Goal: Information Seeking & Learning: Learn about a topic

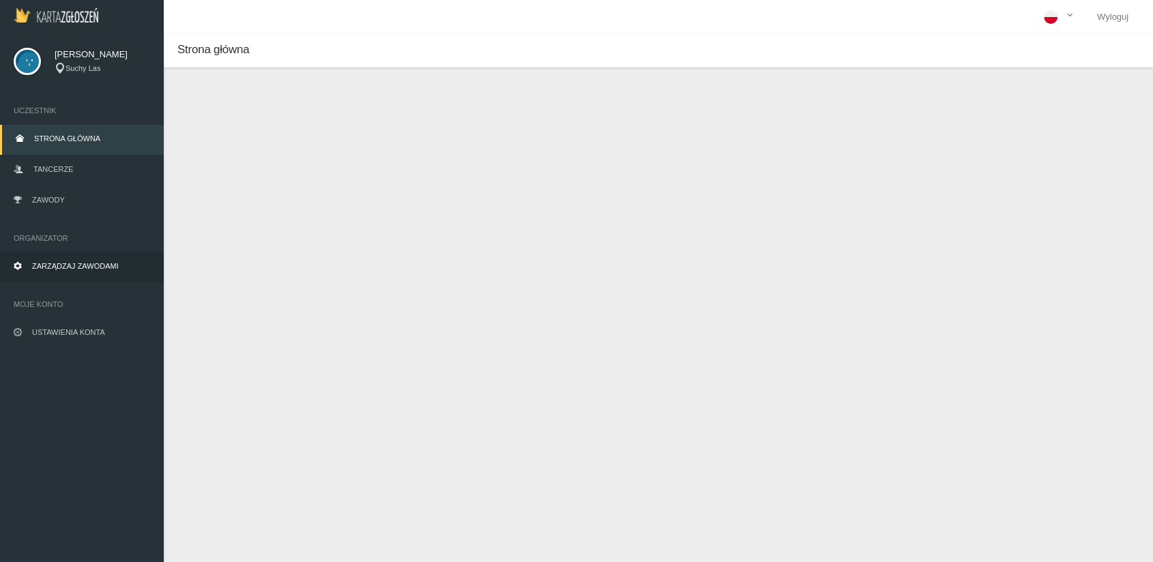
drag, startPoint x: 0, startPoint y: 0, endPoint x: 77, endPoint y: 268, distance: 279.0
click at [77, 268] on span "Zarządzaj zawodami" at bounding box center [75, 266] width 87 height 8
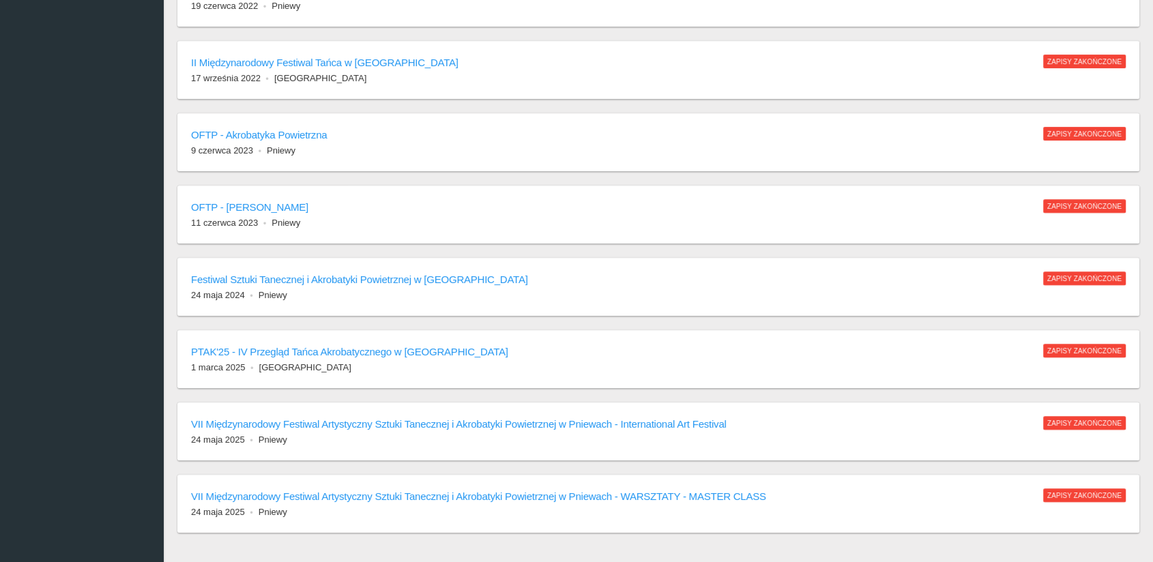
scroll to position [747, 0]
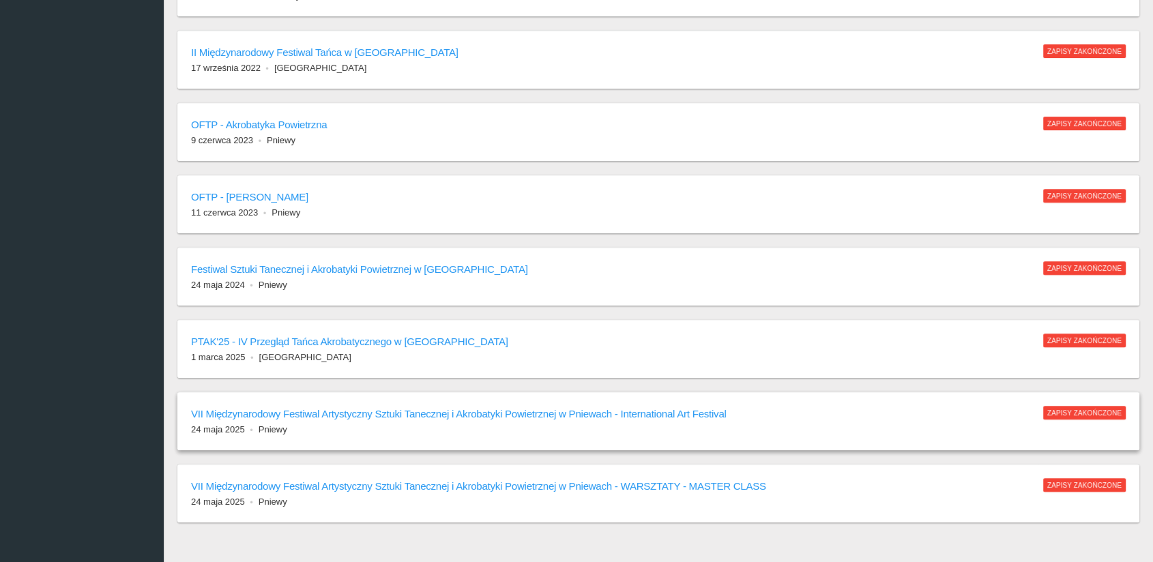
click at [357, 411] on h6 "VII Międzynarodowy Festiwal Artystyczny Sztuki Tanecznej i Akrobatyki Powietrzn…" at bounding box center [610, 414] width 839 height 16
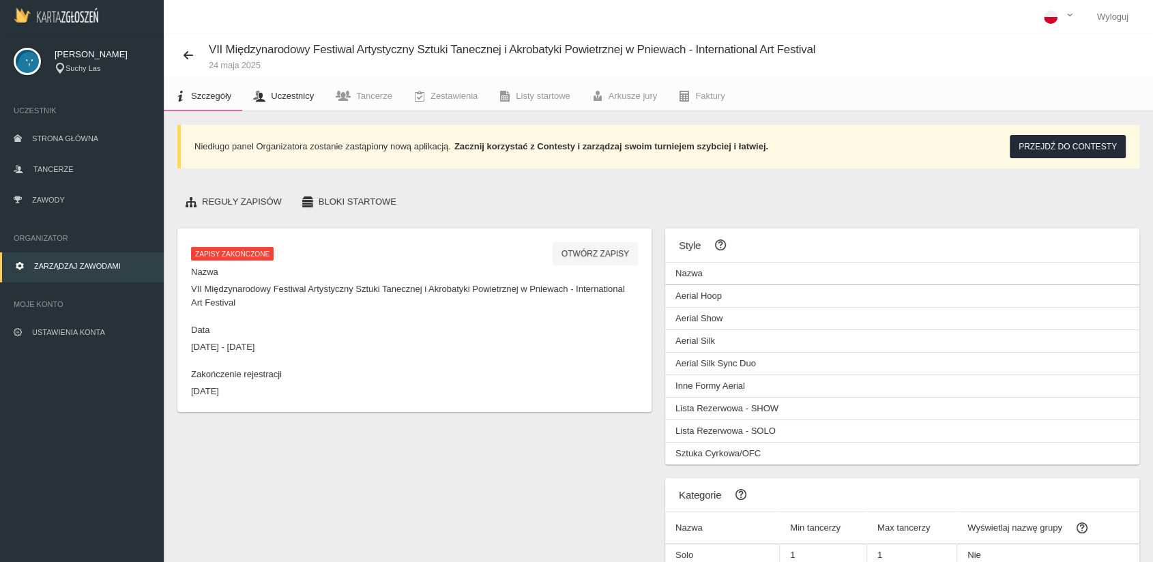
click at [294, 96] on span "Uczestnicy" at bounding box center [292, 96] width 43 height 10
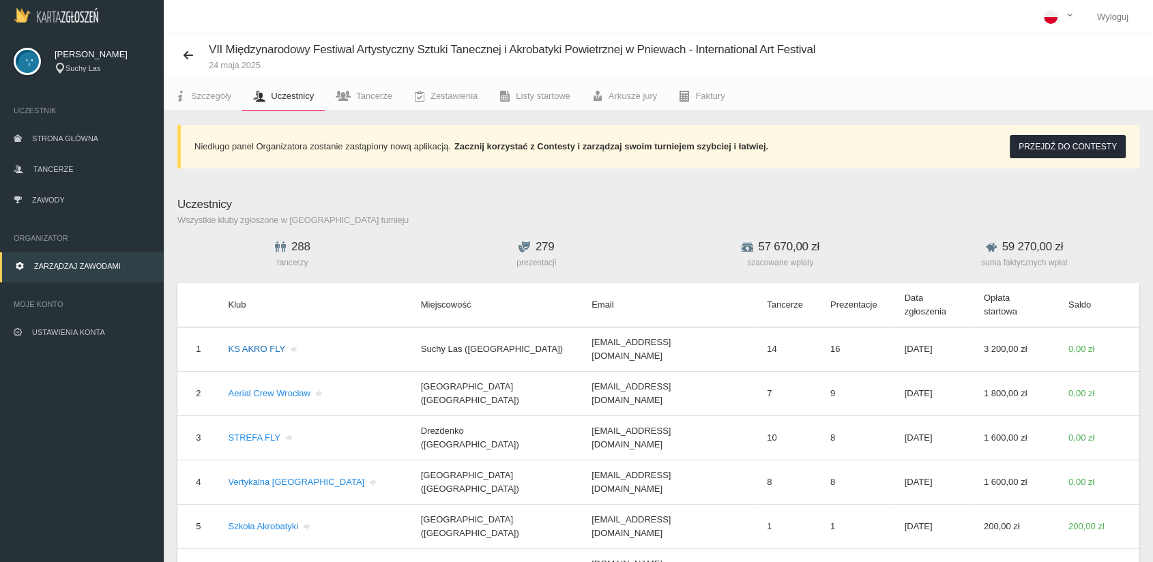
click at [242, 344] on link "KS AKRO FLY" at bounding box center [264, 349] width 72 height 10
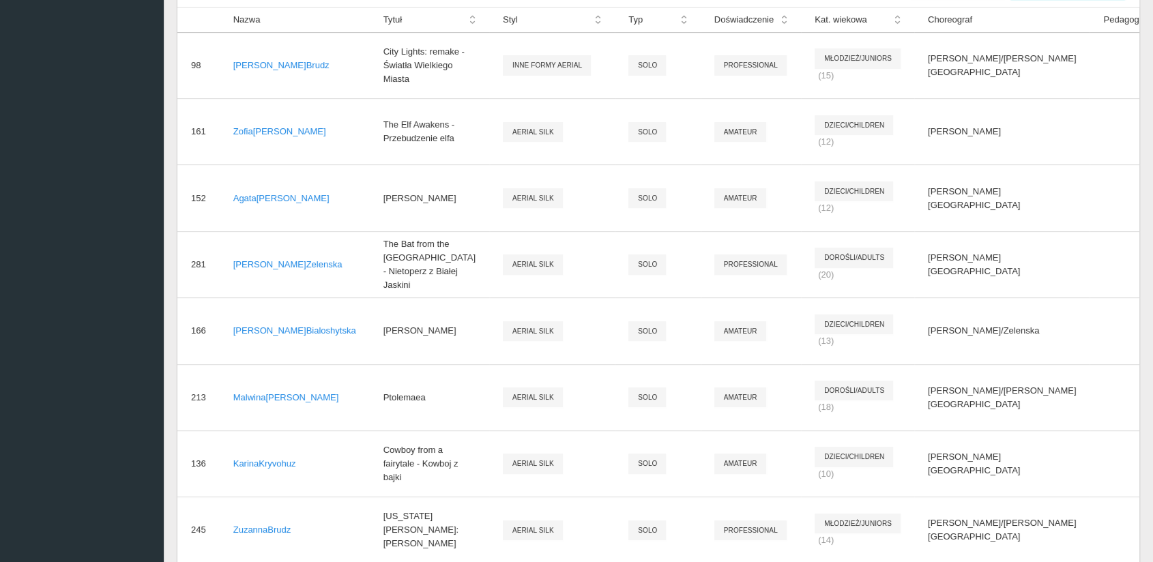
scroll to position [473, 0]
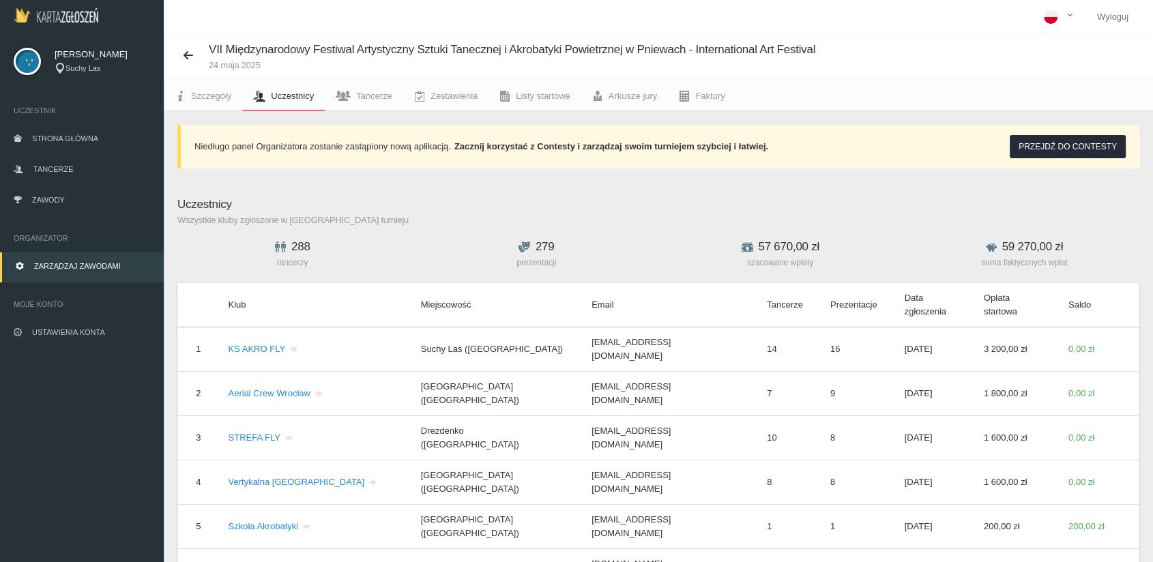
click at [66, 263] on span "Zarządzaj zawodami" at bounding box center [77, 266] width 87 height 8
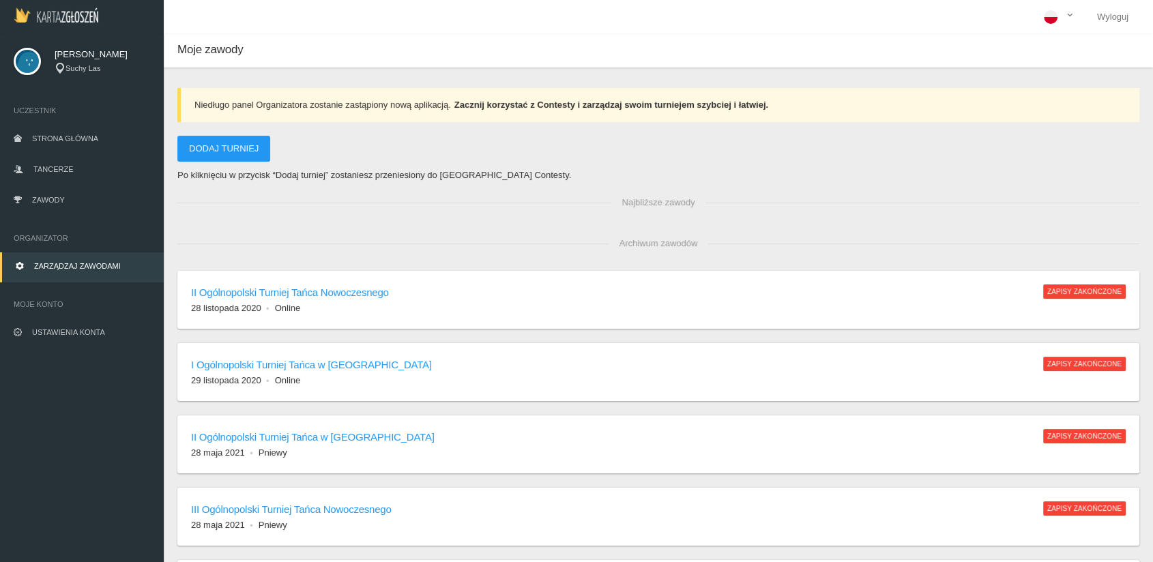
click at [66, 263] on span "Zarządzaj zawodami" at bounding box center [77, 266] width 87 height 8
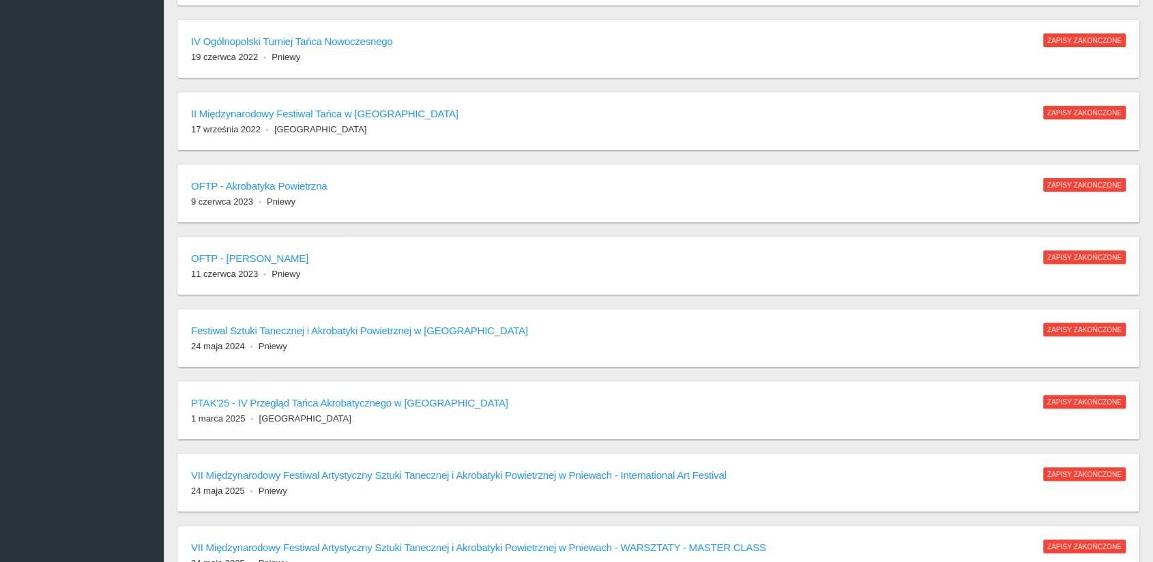
scroll to position [761, 0]
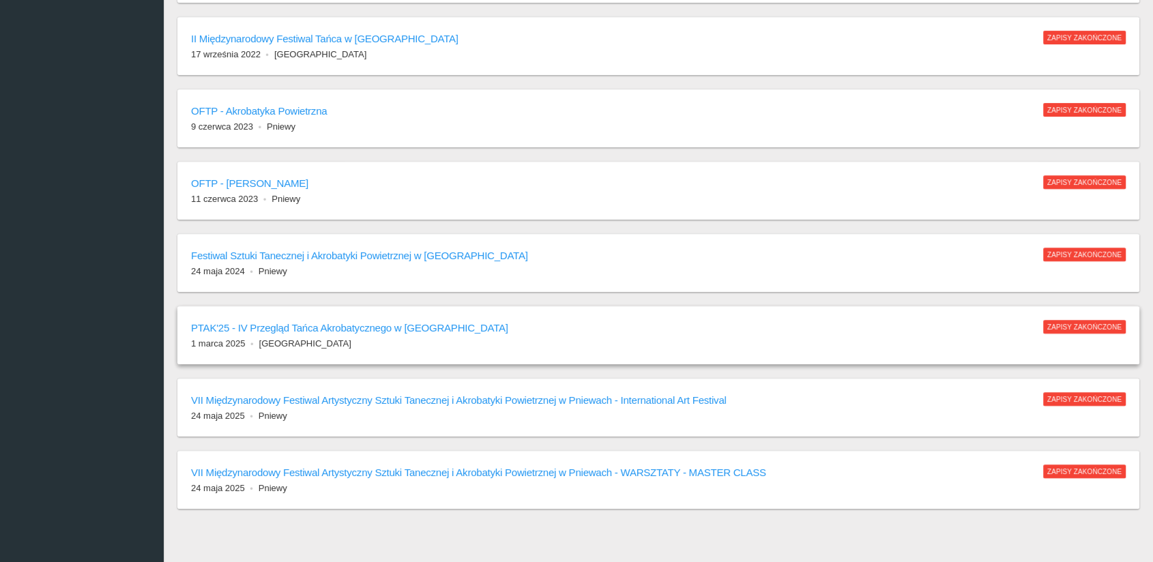
click at [309, 323] on h6 "PTAK'25 - IV Przegląd Tańca Akrobatycznego w [GEOGRAPHIC_DATA]" at bounding box center [610, 328] width 839 height 16
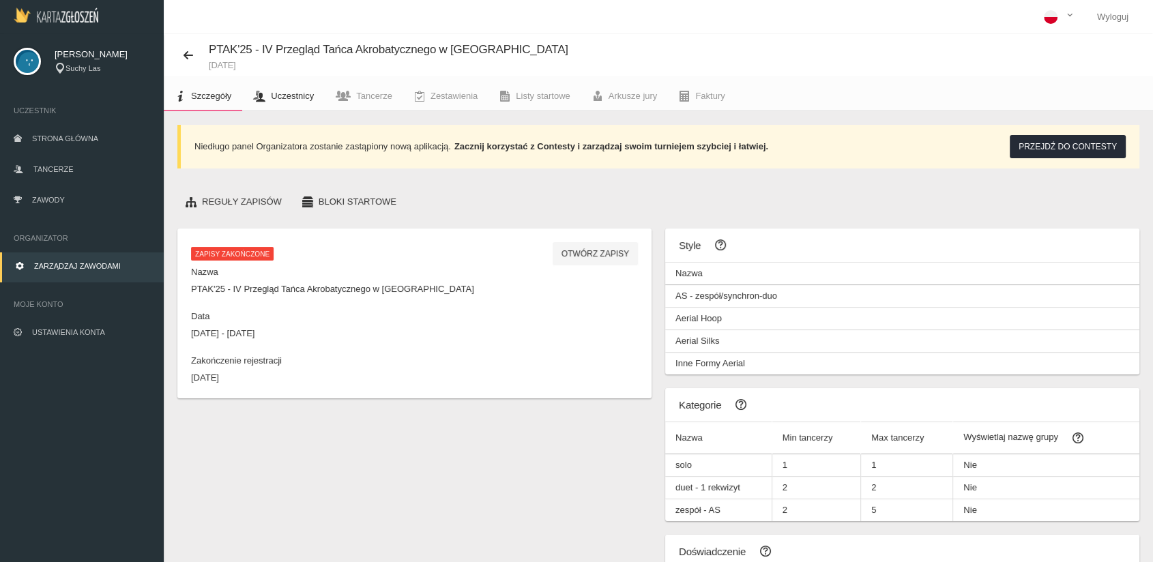
click at [293, 94] on span "Uczestnicy" at bounding box center [292, 96] width 43 height 10
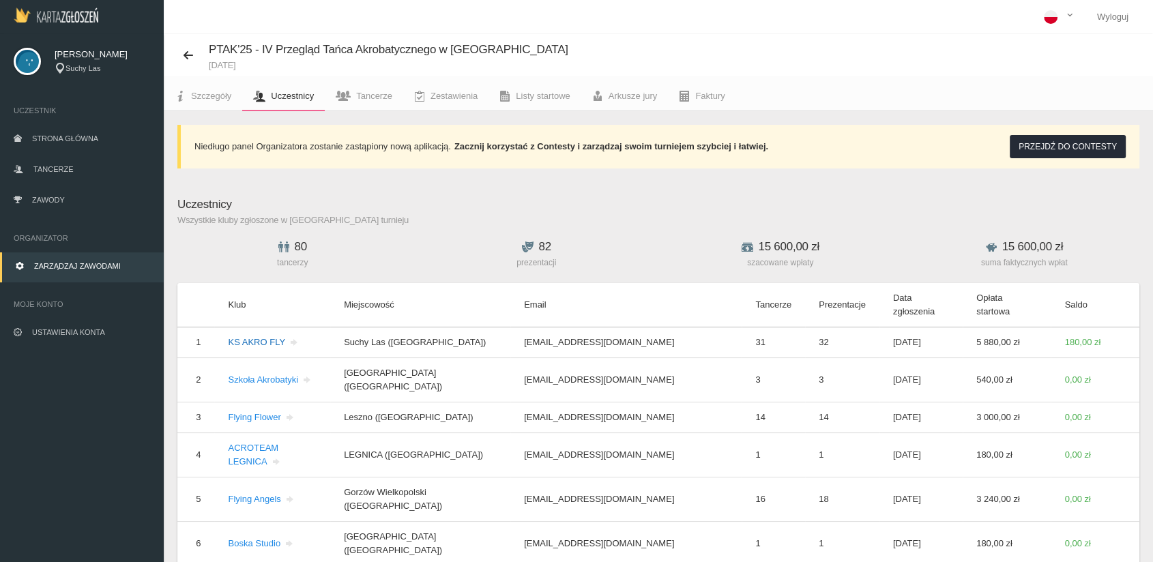
click at [266, 337] on link "KS AKRO FLY" at bounding box center [264, 342] width 72 height 10
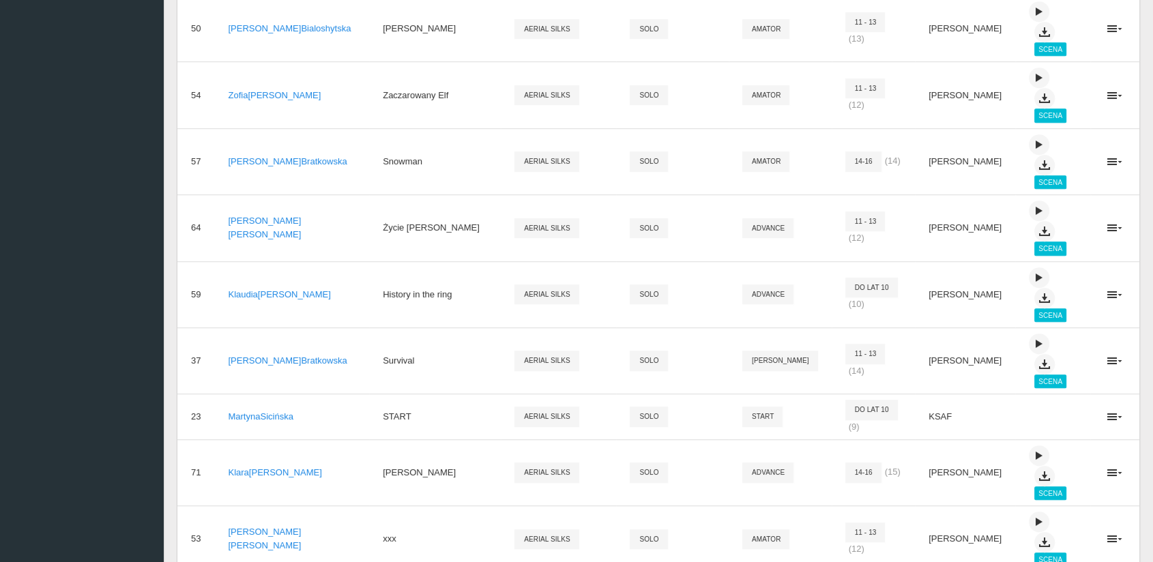
scroll to position [849, 0]
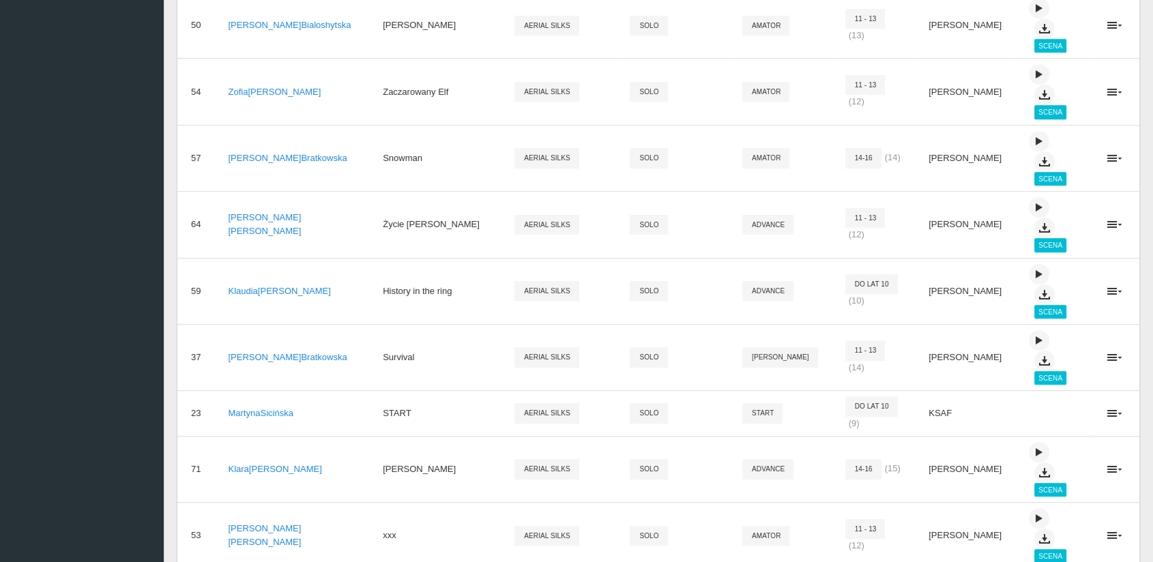
drag, startPoint x: 456, startPoint y: 394, endPoint x: 341, endPoint y: 401, distance: 114.8
copy td "Podniebna wędrówka Selene"
drag, startPoint x: 424, startPoint y: 31, endPoint x: 424, endPoint y: 41, distance: 9.6
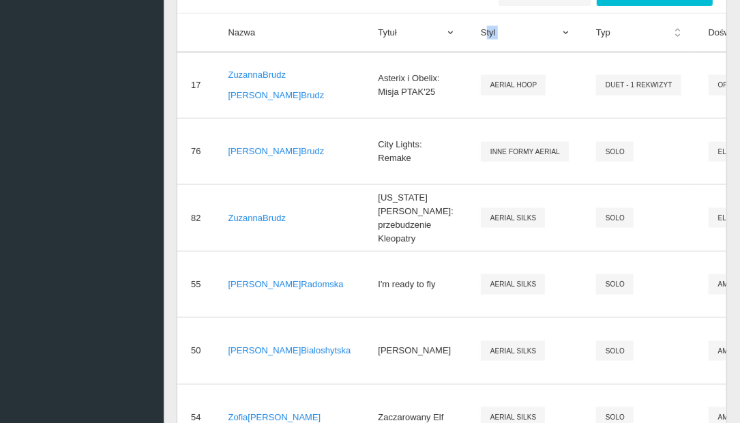
click at [467, 41] on th "Styl" at bounding box center [524, 33] width 115 height 39
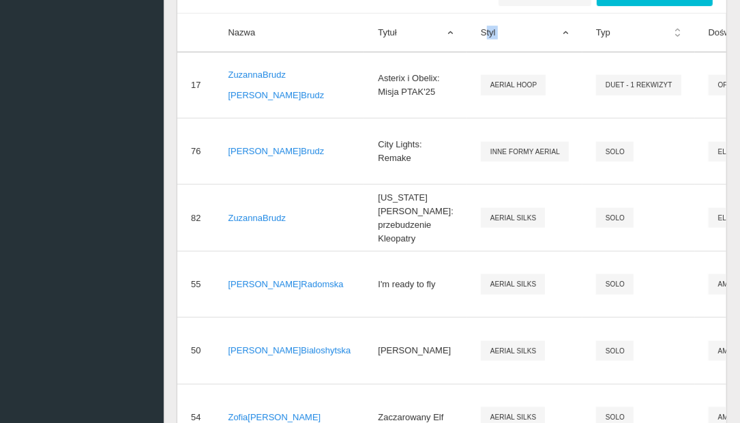
click at [467, 41] on th "Styl" at bounding box center [524, 33] width 115 height 39
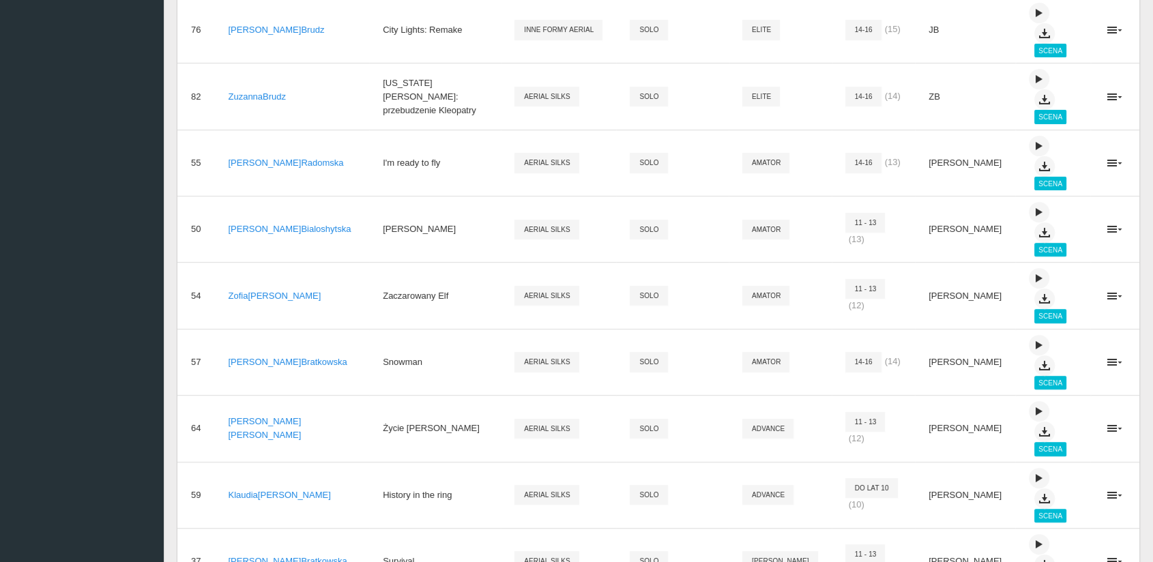
scroll to position [649, 0]
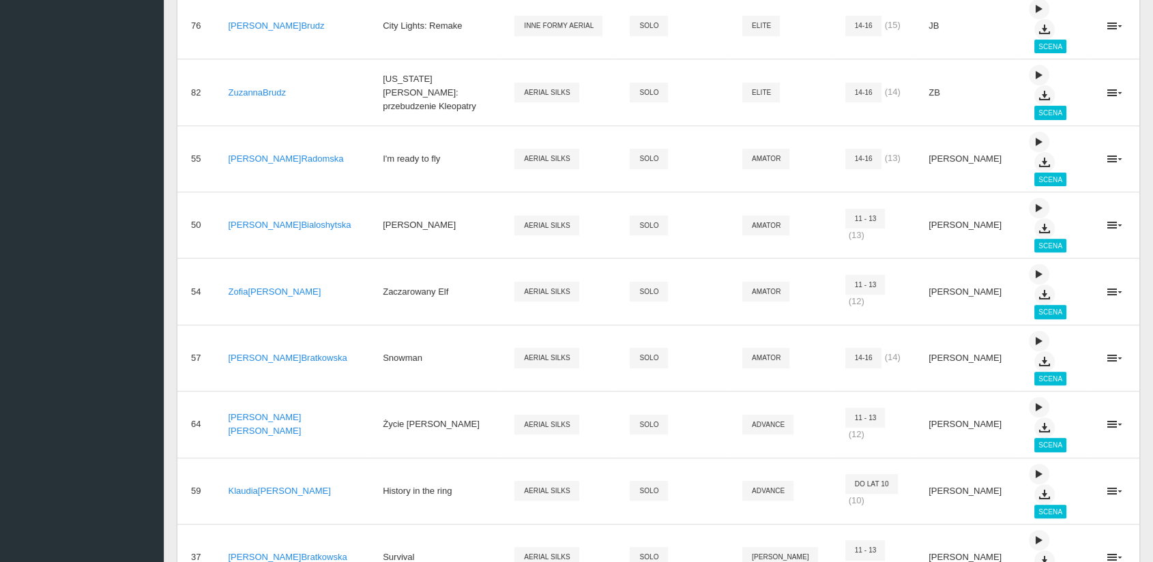
drag, startPoint x: 409, startPoint y: 181, endPoint x: 341, endPoint y: 192, distance: 69.2
click at [369, 258] on td "Zaczarowany Elf" at bounding box center [435, 291] width 132 height 66
copy td "Zaczarowany Elf"
drag, startPoint x: 340, startPoint y: 272, endPoint x: 420, endPoint y: 280, distance: 80.9
click at [420, 391] on td "Życie [PERSON_NAME]" at bounding box center [435, 424] width 132 height 66
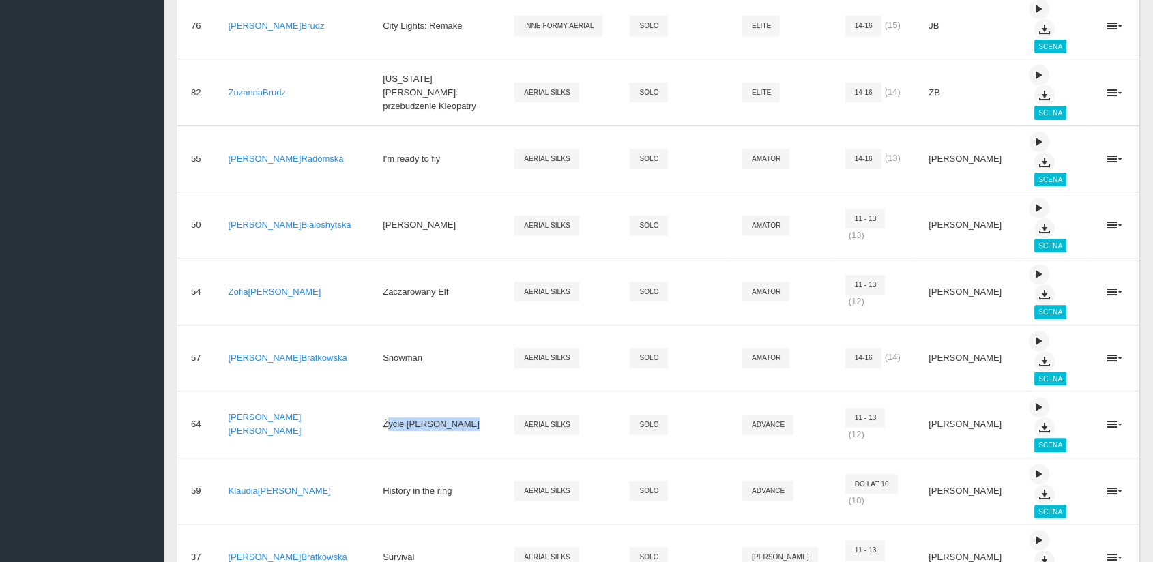
copy td "Życie [PERSON_NAME]"
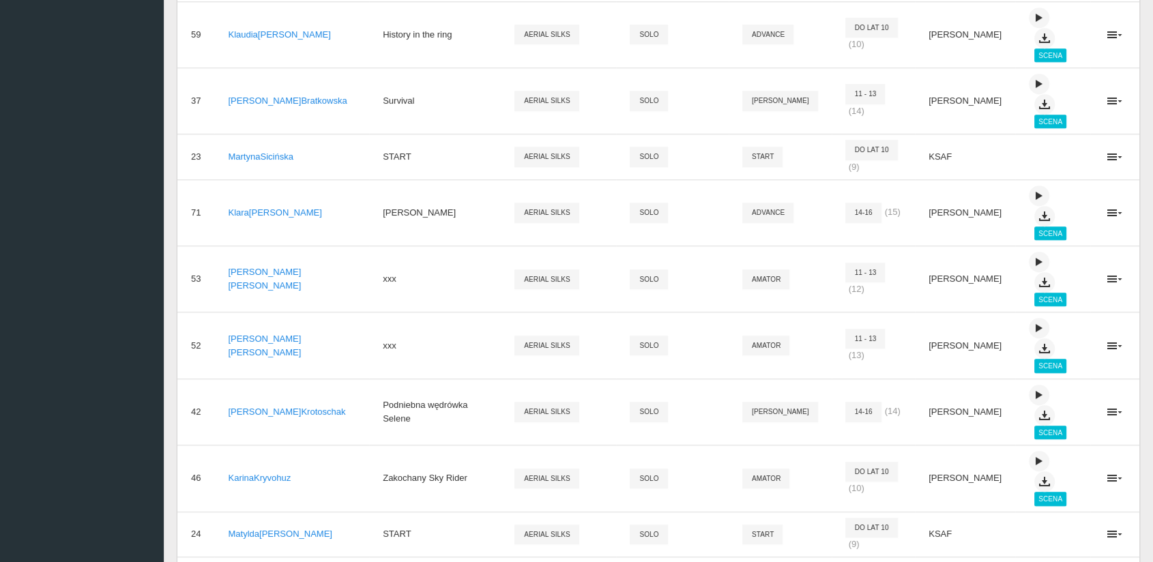
scroll to position [1118, 0]
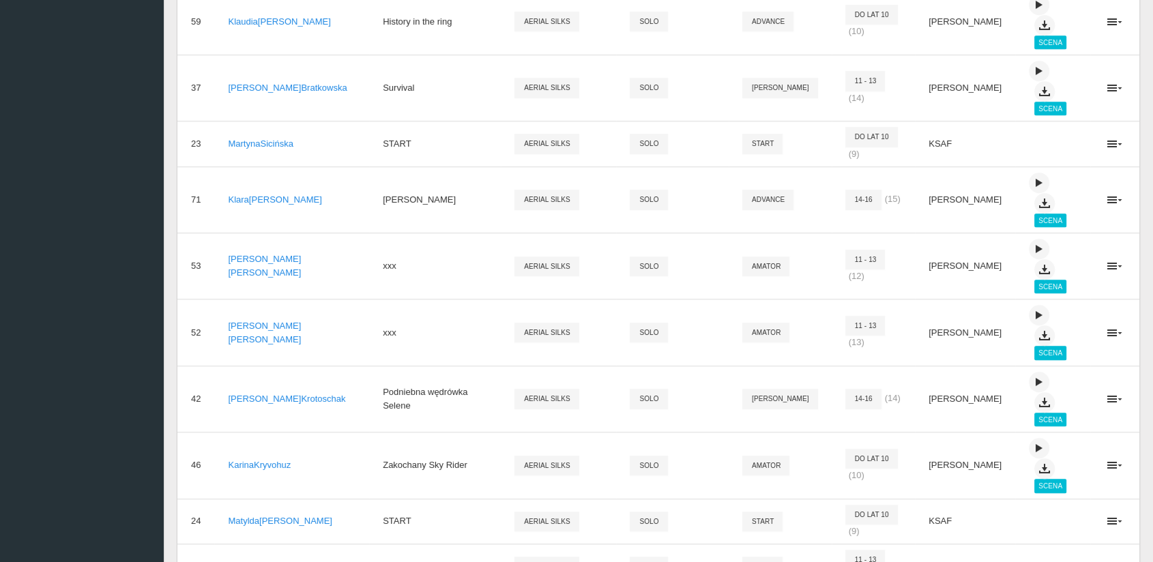
drag, startPoint x: 414, startPoint y: 293, endPoint x: 340, endPoint y: 293, distance: 74.4
copy td "Wiosna nadchodzi"
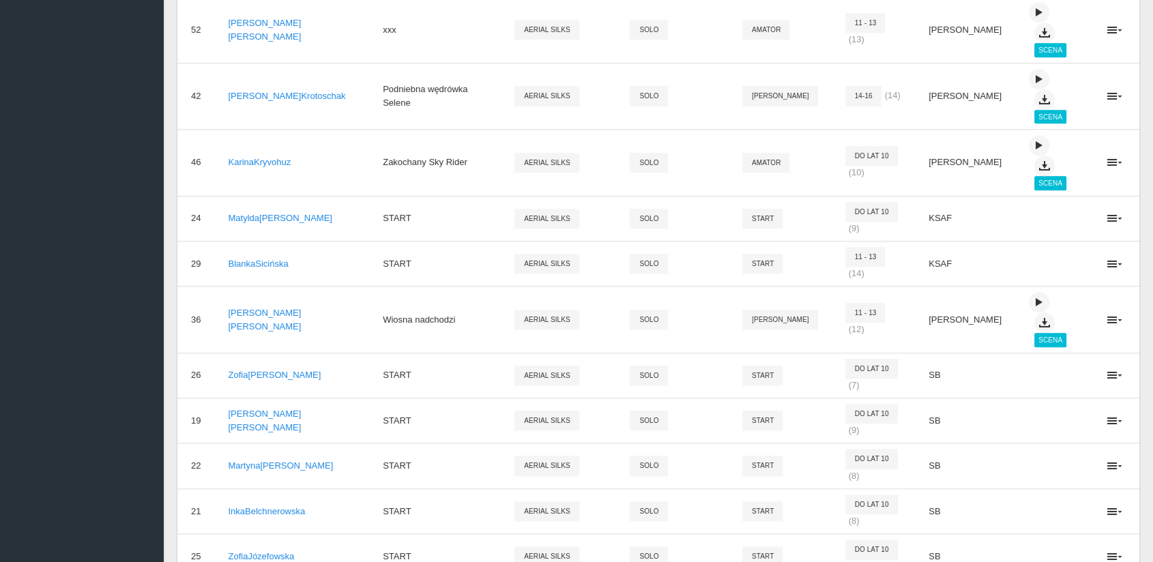
scroll to position [1432, 0]
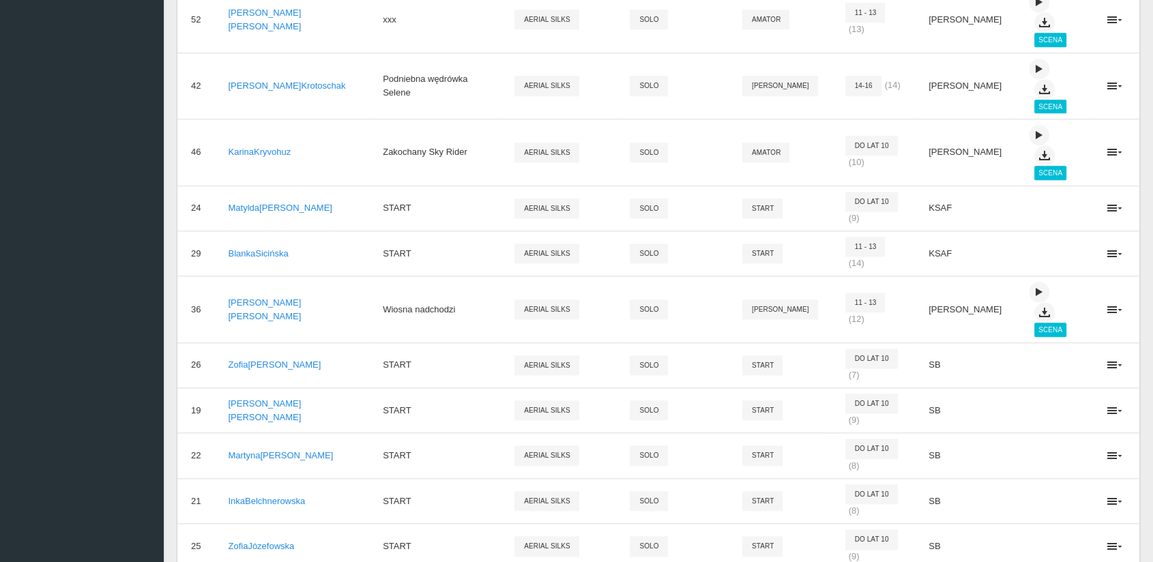
drag, startPoint x: 415, startPoint y: 317, endPoint x: 341, endPoint y: 319, distance: 73.7
copy td "[PERSON_NAME]"
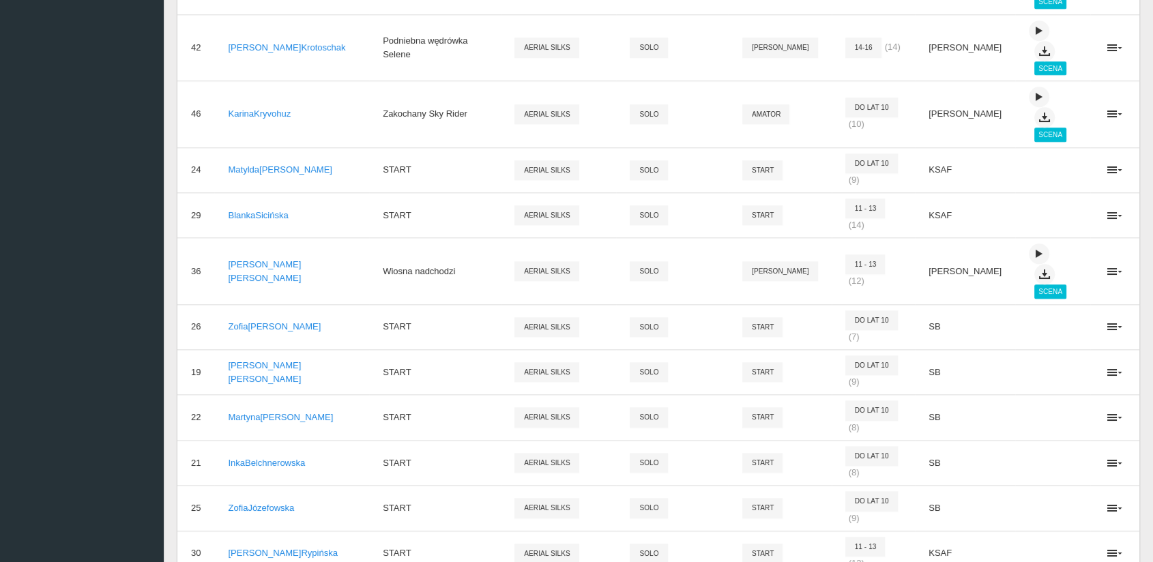
scroll to position [1447, 0]
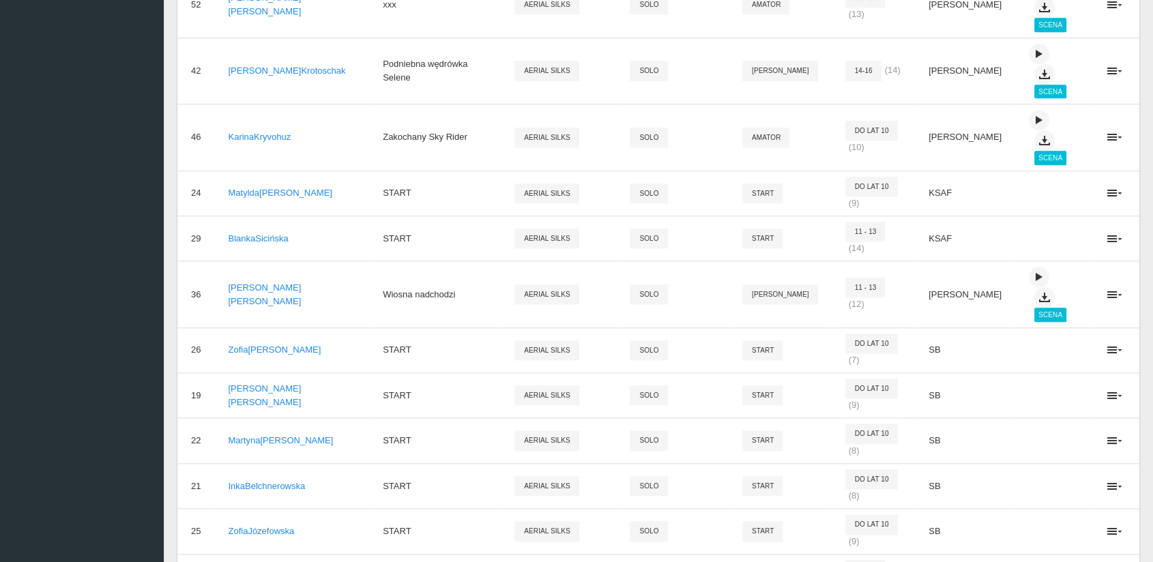
drag, startPoint x: 399, startPoint y: 469, endPoint x: 337, endPoint y: 466, distance: 61.5
copy td "Czas Na Mnie"
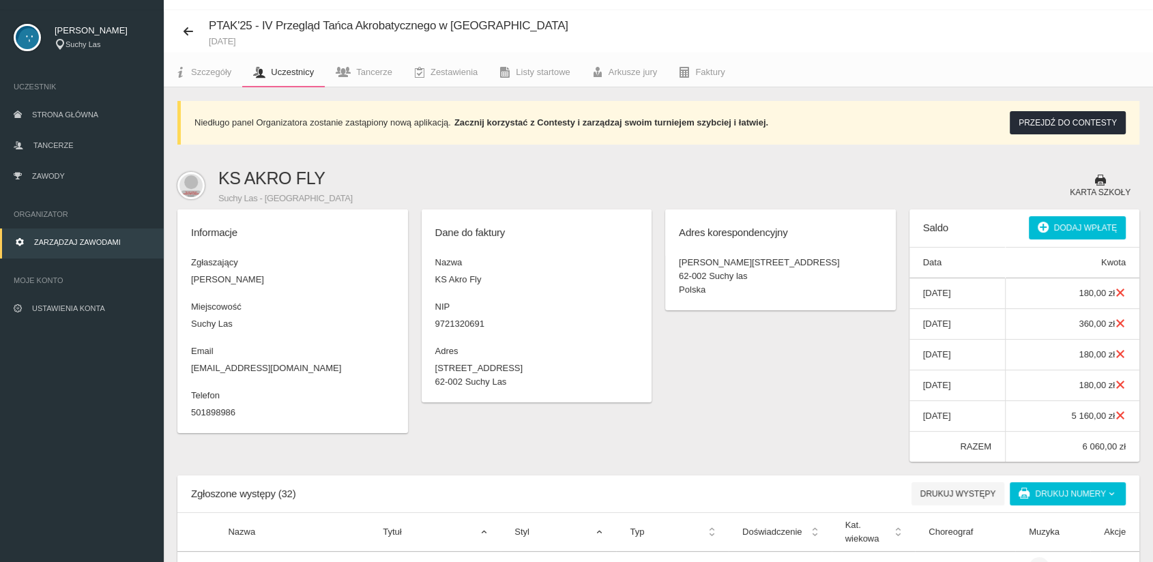
scroll to position [0, 0]
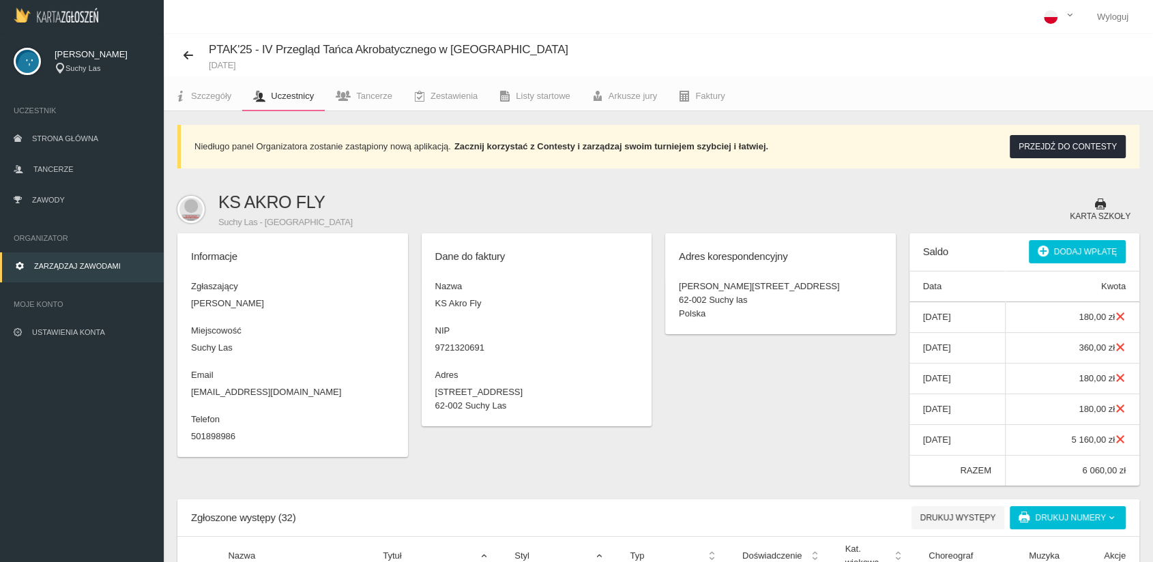
click at [44, 264] on span "Zarządzaj zawodami" at bounding box center [77, 266] width 87 height 8
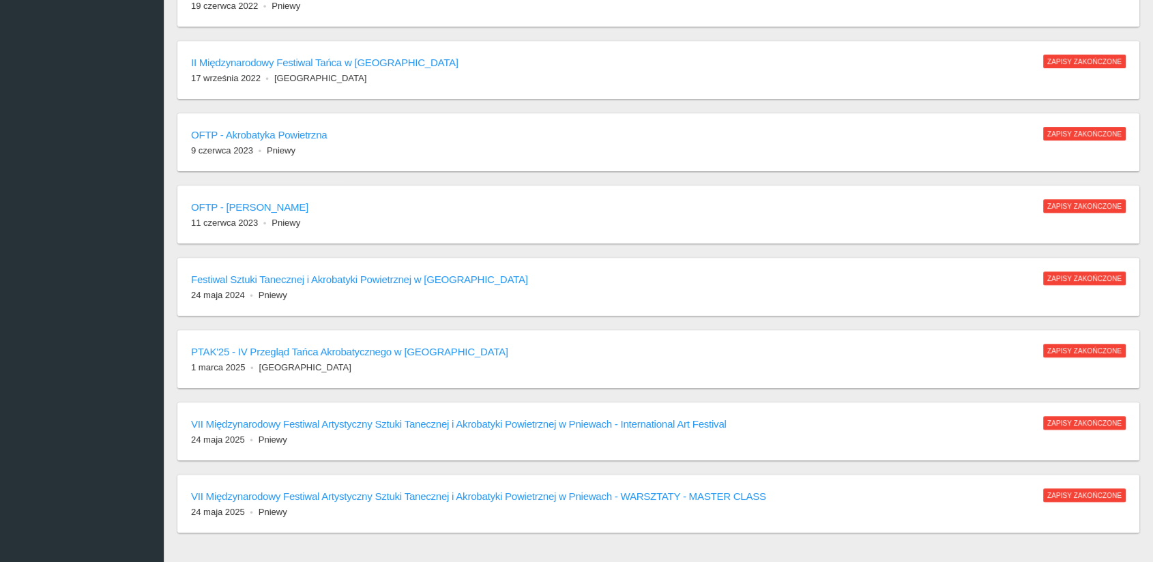
scroll to position [761, 0]
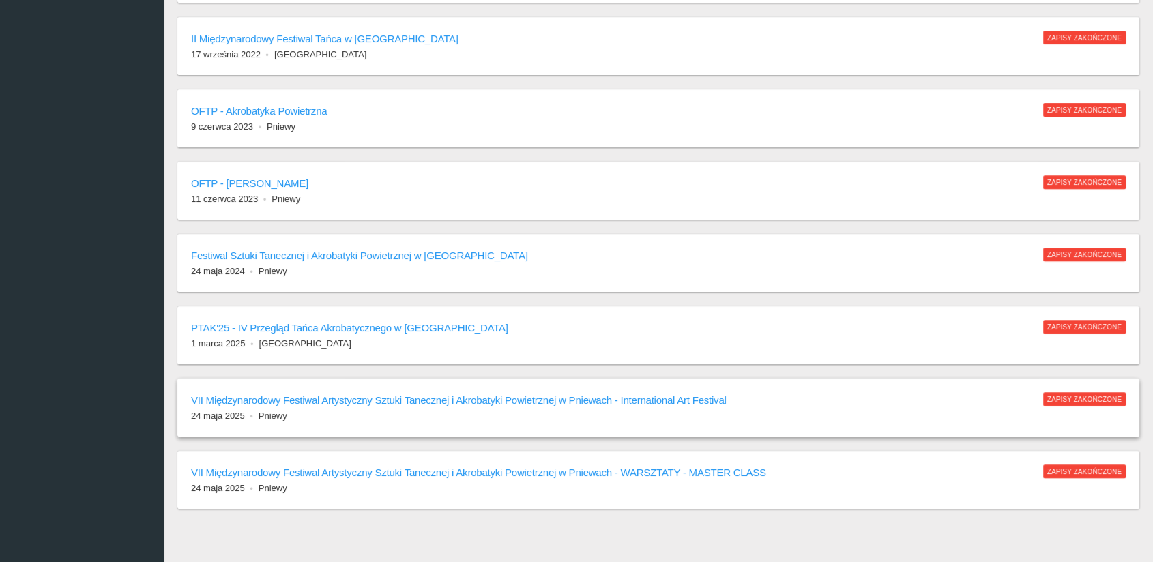
click at [320, 400] on h6 "VII Międzynarodowy Festiwal Artystyczny Sztuki Tanecznej i Akrobatyki Powietrzn…" at bounding box center [610, 400] width 839 height 16
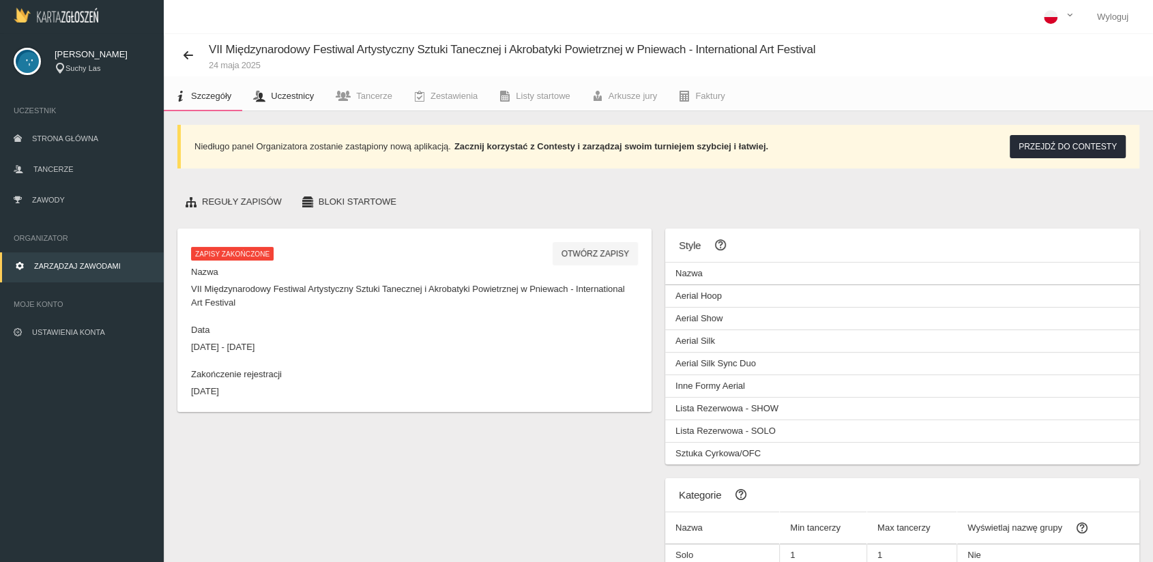
click at [280, 97] on span "Uczestnicy" at bounding box center [292, 96] width 43 height 10
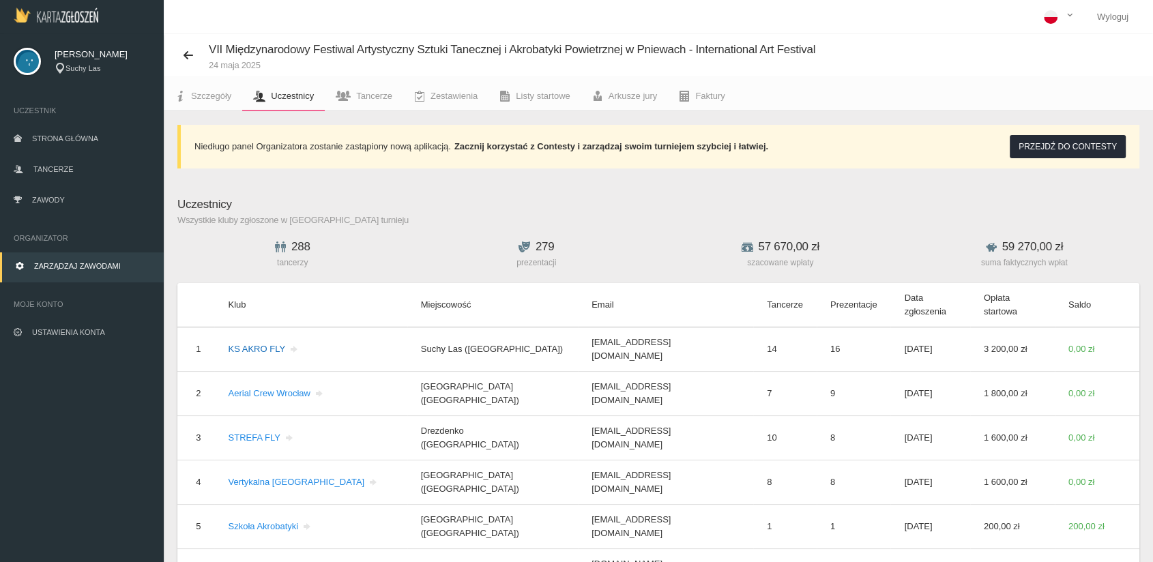
click at [252, 344] on link "KS AKRO FLY" at bounding box center [264, 349] width 72 height 10
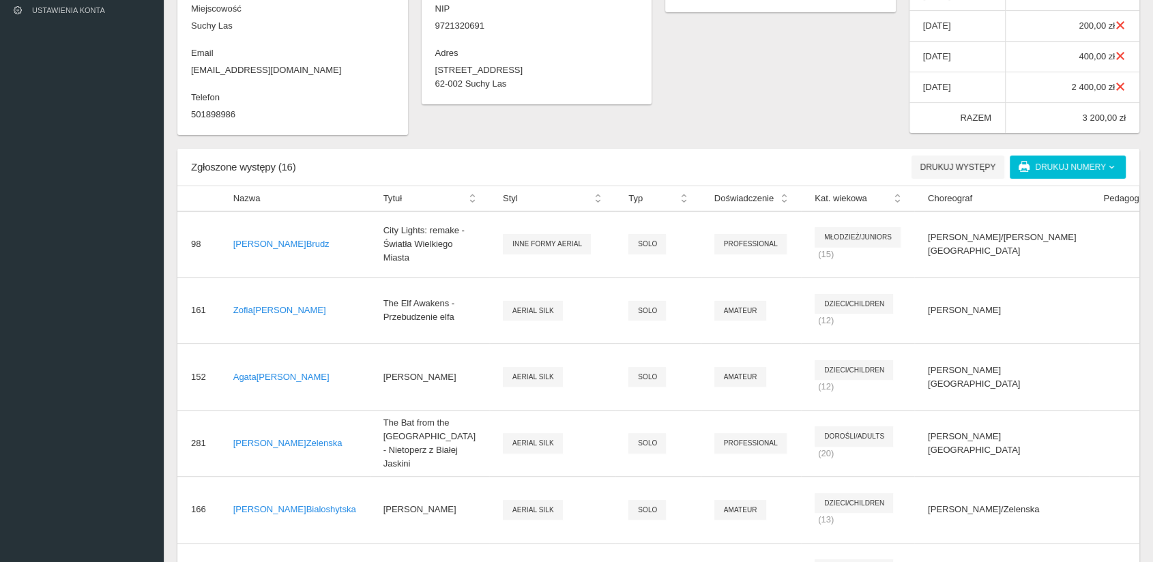
scroll to position [338, 0]
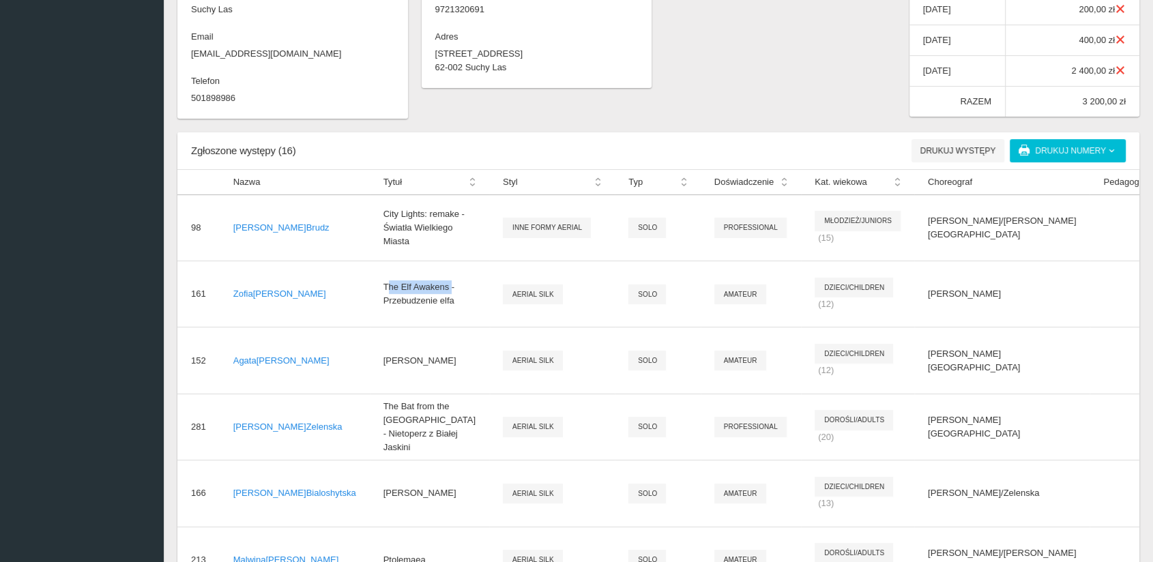
drag, startPoint x: 322, startPoint y: 291, endPoint x: 386, endPoint y: 289, distance: 63.5
click at [386, 289] on td "The Elf Awakens - Przebudzenie elfa" at bounding box center [429, 294] width 119 height 66
copy td "The Elf Awakens"
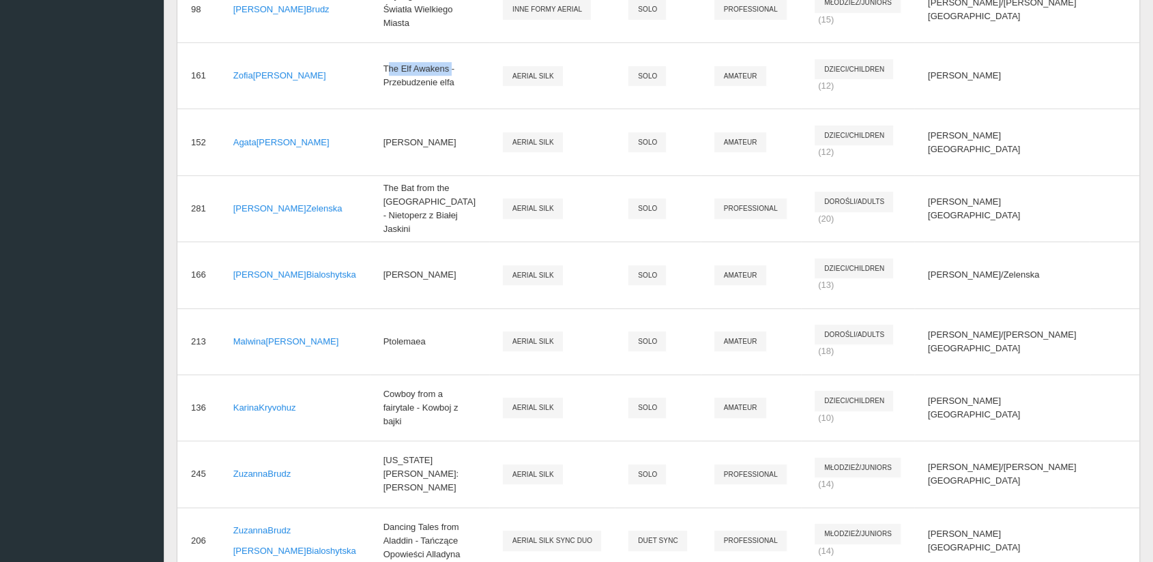
scroll to position [566, 0]
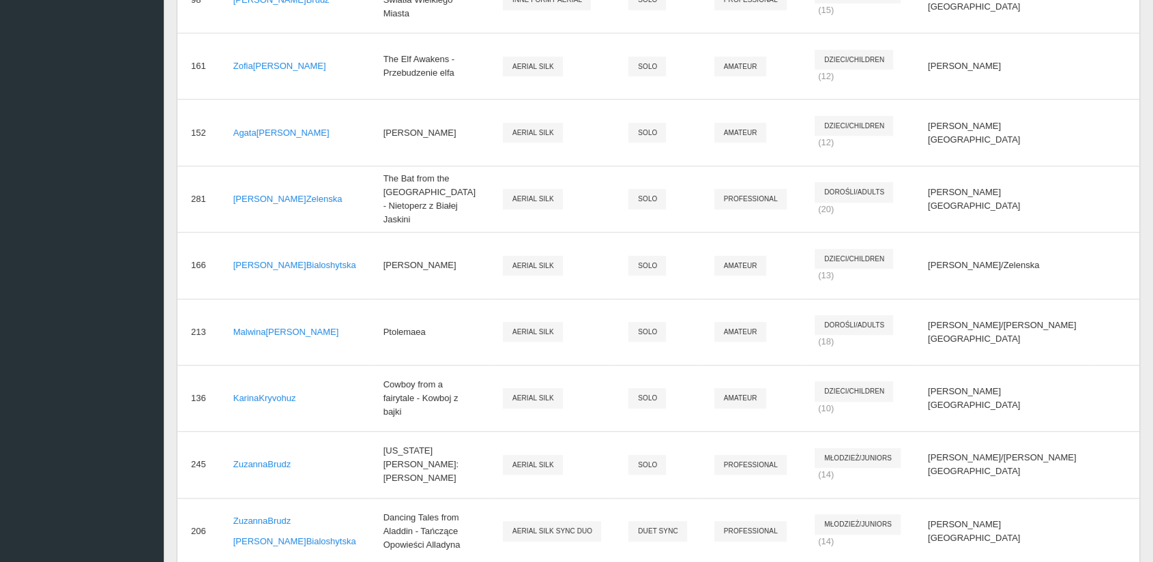
click at [407, 340] on td "Ptolemaea" at bounding box center [429, 332] width 119 height 66
drag, startPoint x: 313, startPoint y: 333, endPoint x: 364, endPoint y: 334, distance: 50.5
click at [370, 334] on td "Ptolemaea" at bounding box center [429, 332] width 119 height 66
copy td "Ptolemaea"
drag, startPoint x: 351, startPoint y: 401, endPoint x: 317, endPoint y: 386, distance: 36.7
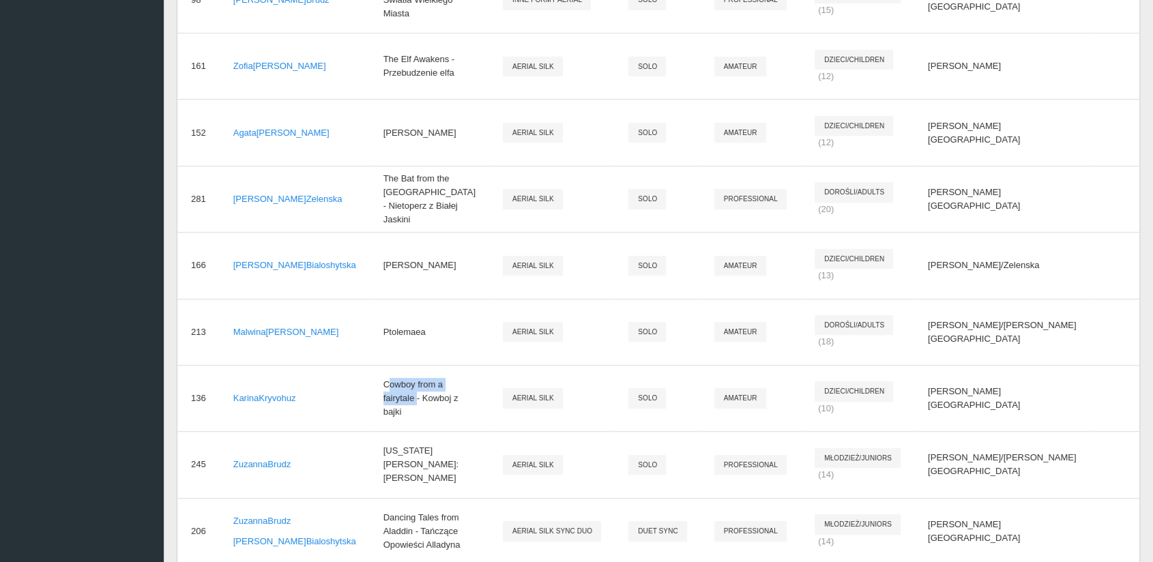
click at [370, 386] on td "Cowboy from a fairytale - Kowboj z bajki" at bounding box center [429, 398] width 119 height 66
copy td "Cowboy from a fairytale"
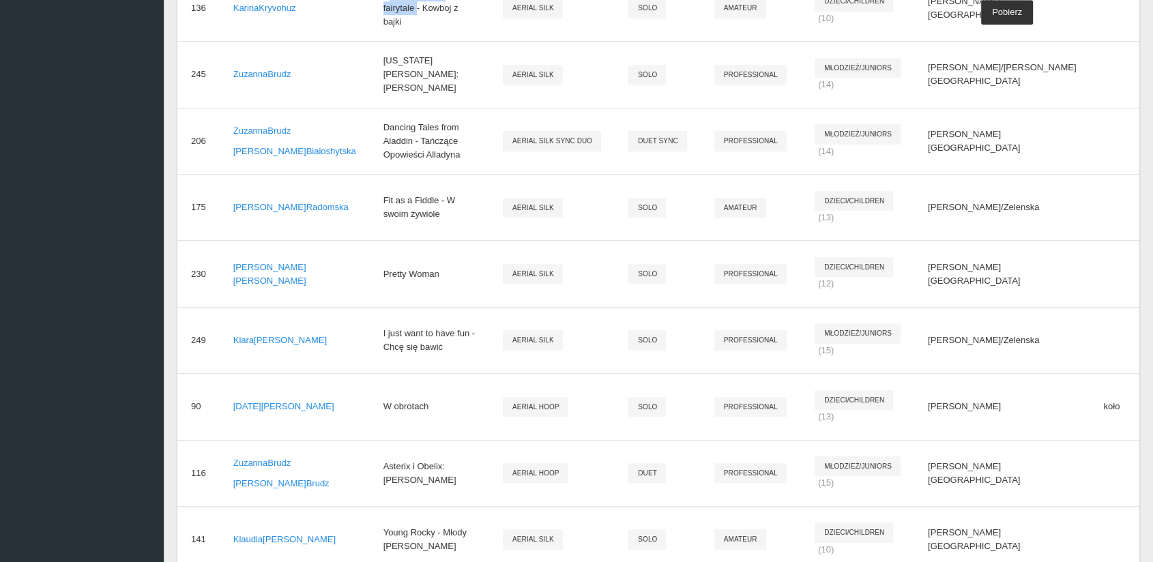
scroll to position [968, 0]
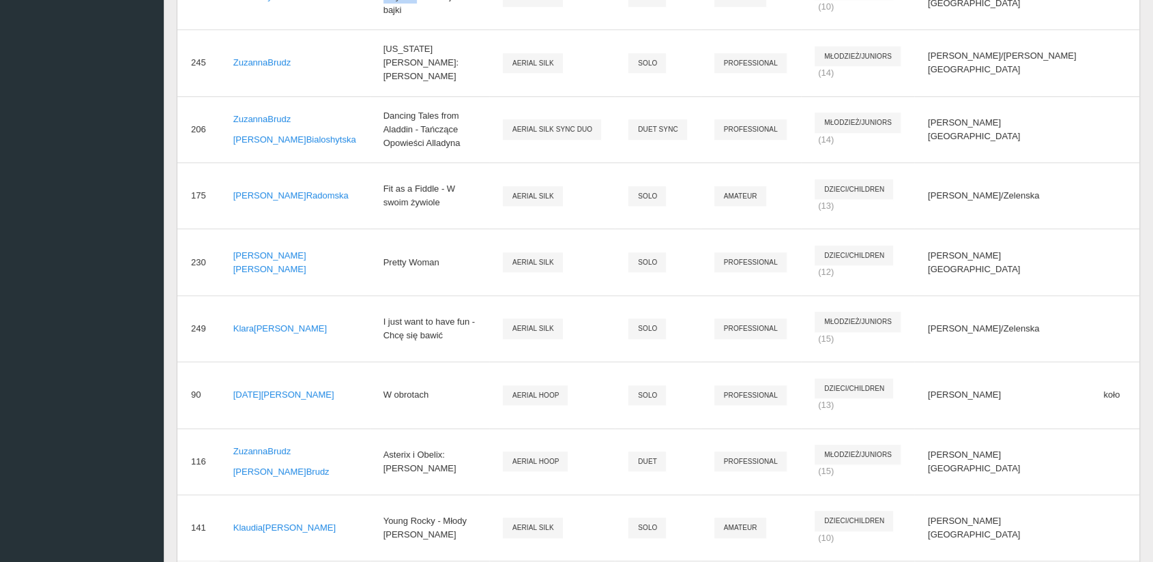
drag, startPoint x: 381, startPoint y: 263, endPoint x: 322, endPoint y: 269, distance: 59.0
click at [370, 269] on td "Pretty Woman" at bounding box center [429, 262] width 119 height 66
copy td "Pretty Woman"
click at [1153, 249] on icon at bounding box center [1176, 245] width 11 height 11
drag, startPoint x: 1045, startPoint y: 242, endPoint x: 1043, endPoint y: 270, distance: 27.4
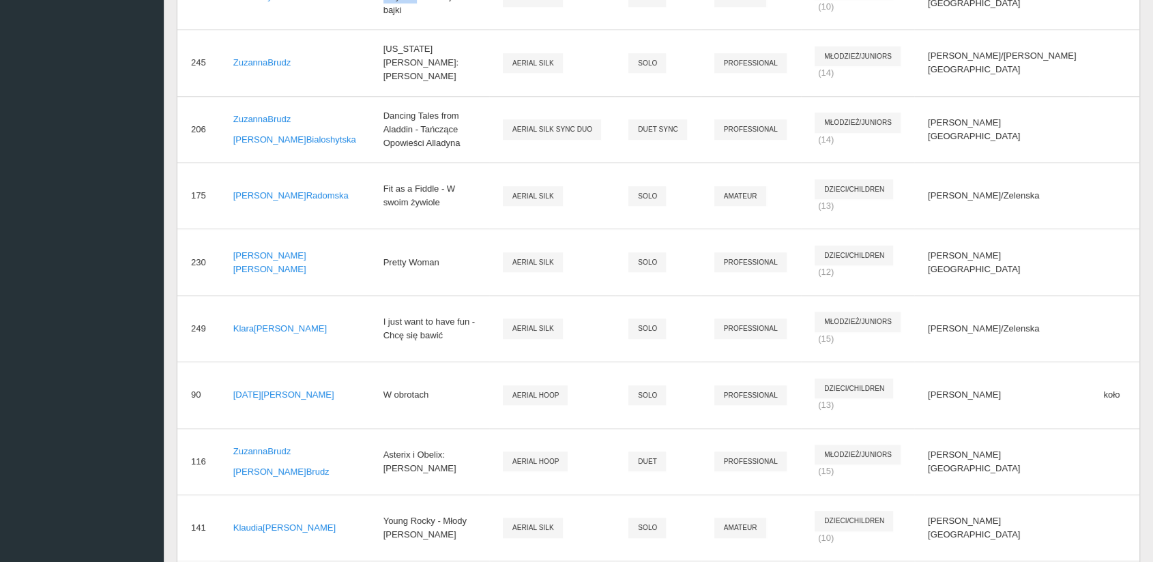
click at [1153, 245] on icon at bounding box center [1176, 245] width 11 height 11
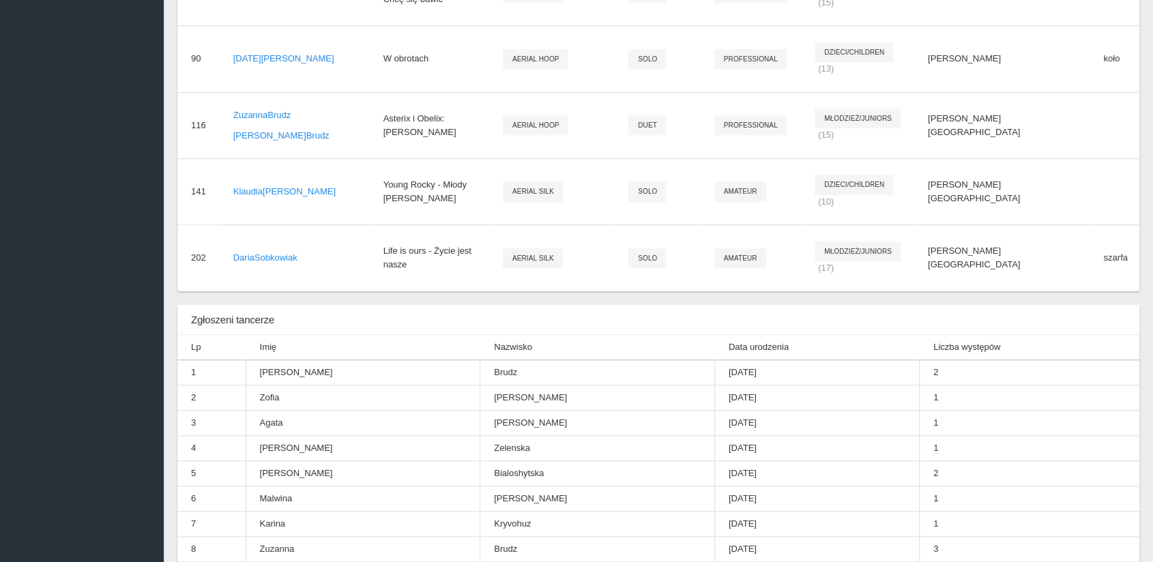
scroll to position [1323, 0]
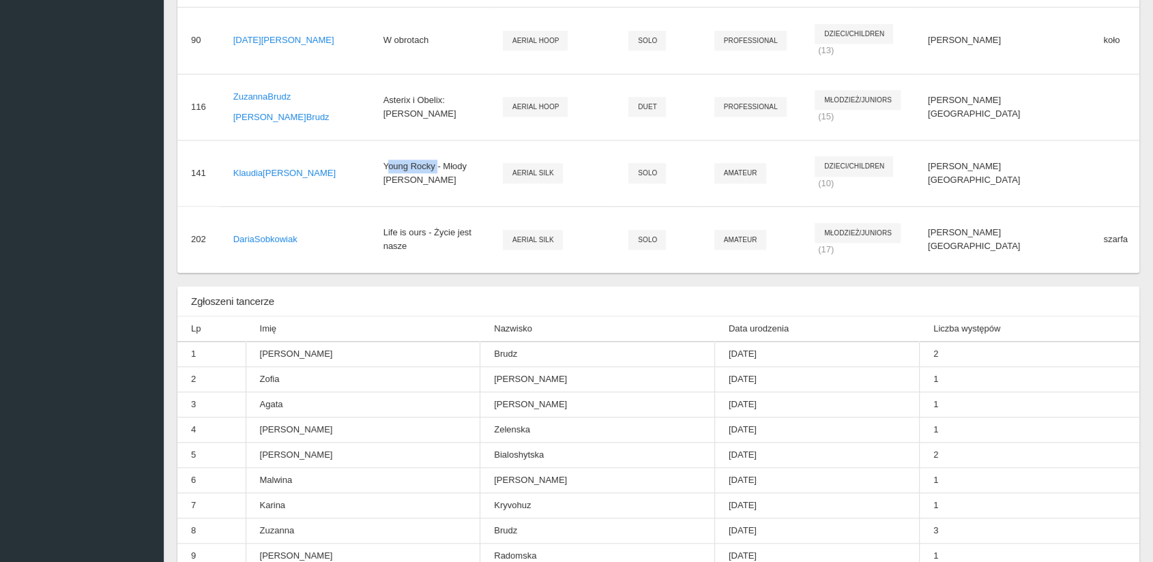
drag, startPoint x: 371, startPoint y: 169, endPoint x: 315, endPoint y: 167, distance: 56.7
click at [370, 167] on td "Young Rocky - Młody [PERSON_NAME]" at bounding box center [429, 173] width 119 height 66
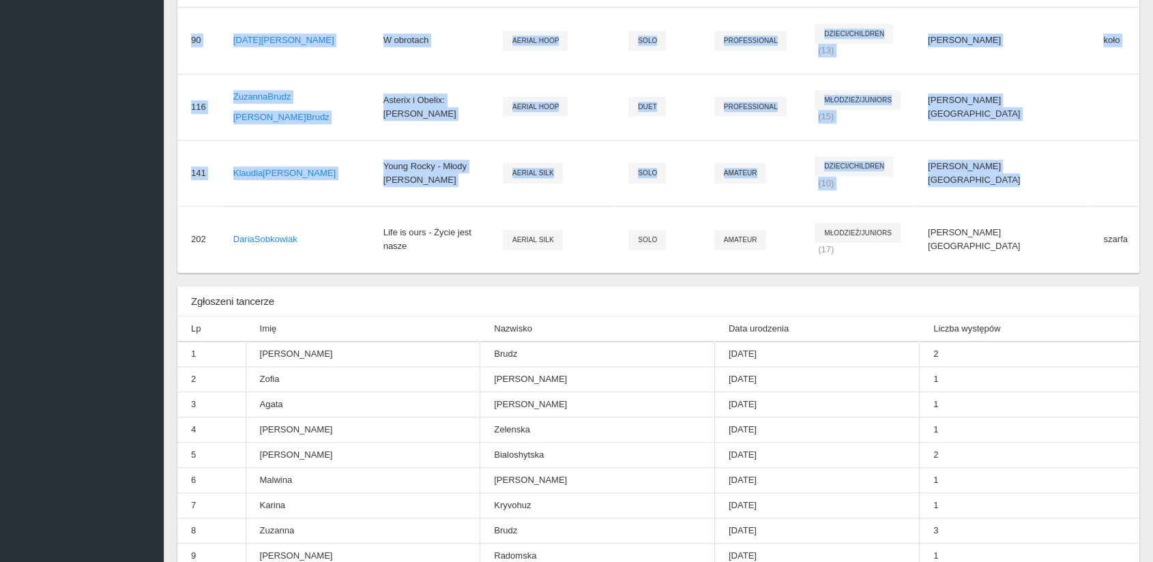
drag, startPoint x: 957, startPoint y: 154, endPoint x: 352, endPoint y: -48, distance: 638.1
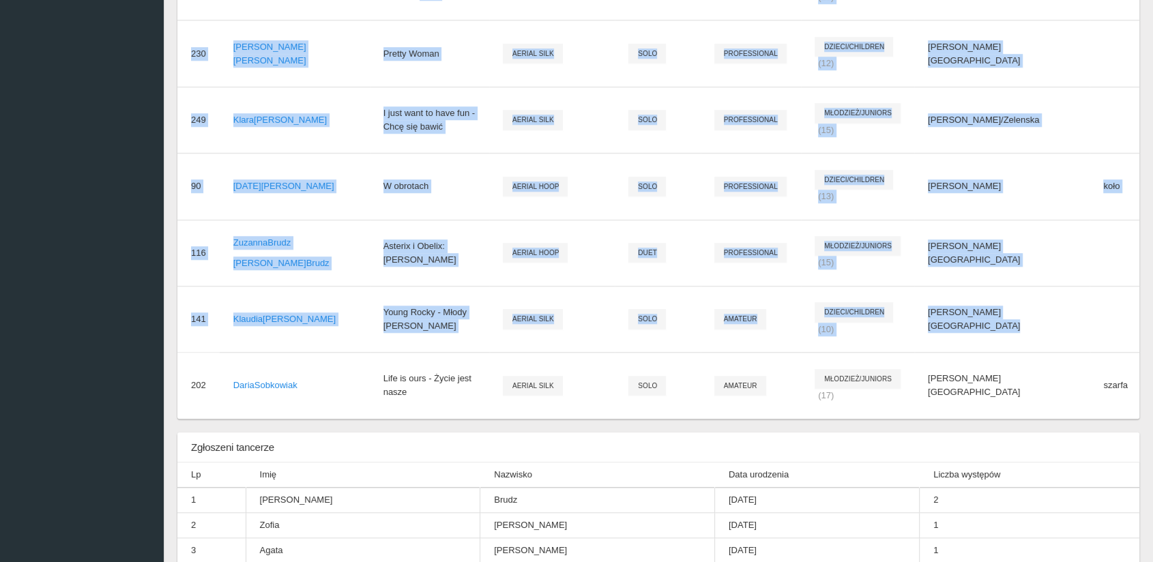
click at [950, 332] on td "[PERSON_NAME][GEOGRAPHIC_DATA]" at bounding box center [1001, 319] width 175 height 66
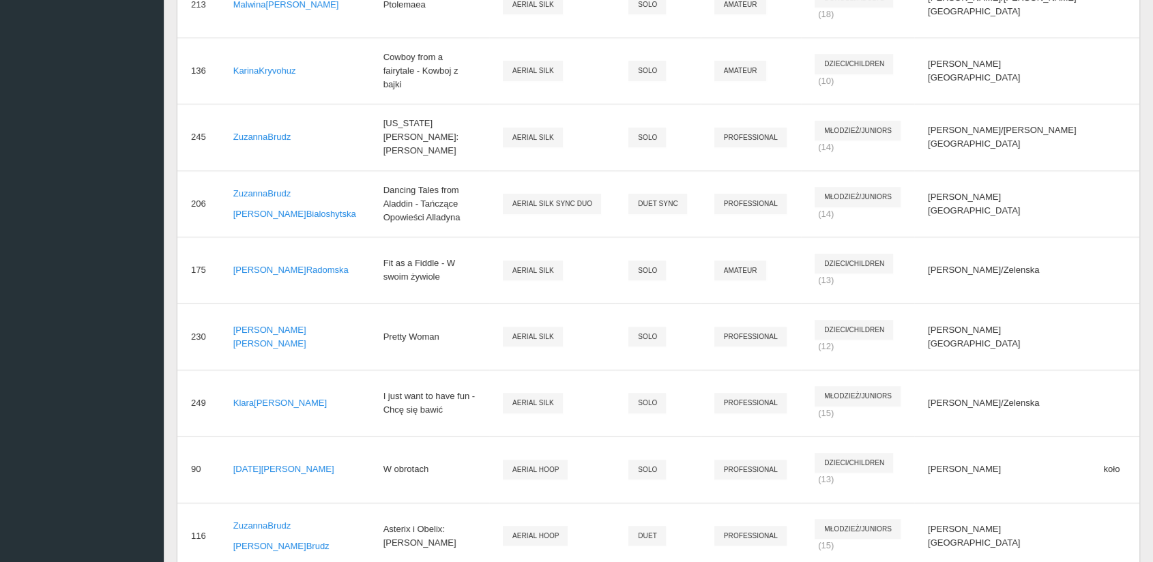
scroll to position [892, 0]
click at [1152, 250] on div "KS AKRO FLY Suchy Las - Polska Karta szkoły Informacje Zgłaszający [PERSON_NAME…" at bounding box center [658, 229] width 989 height 1904
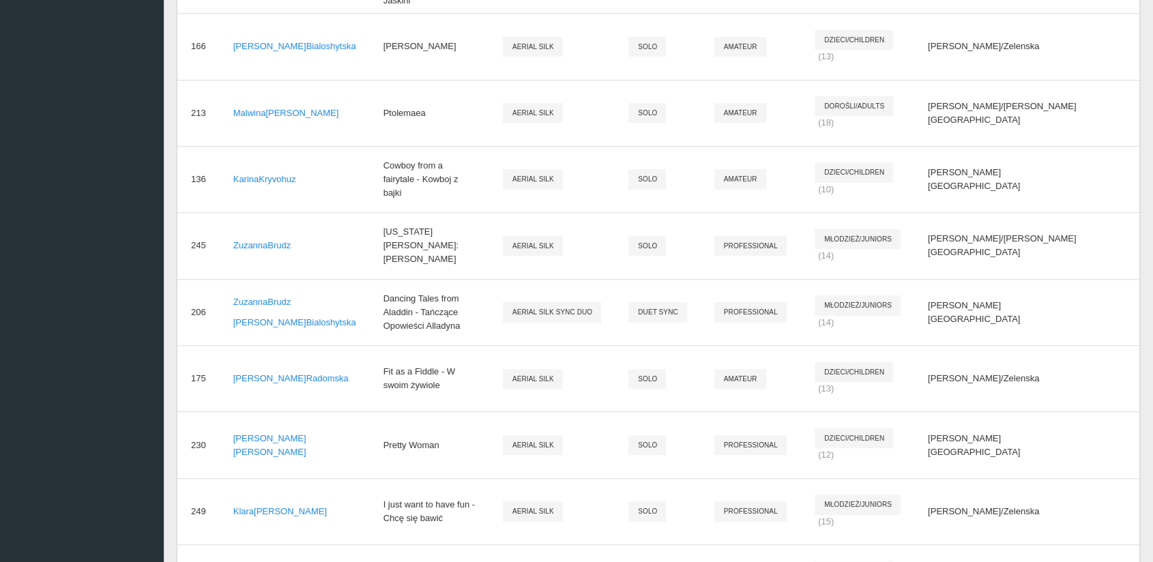
scroll to position [769, 0]
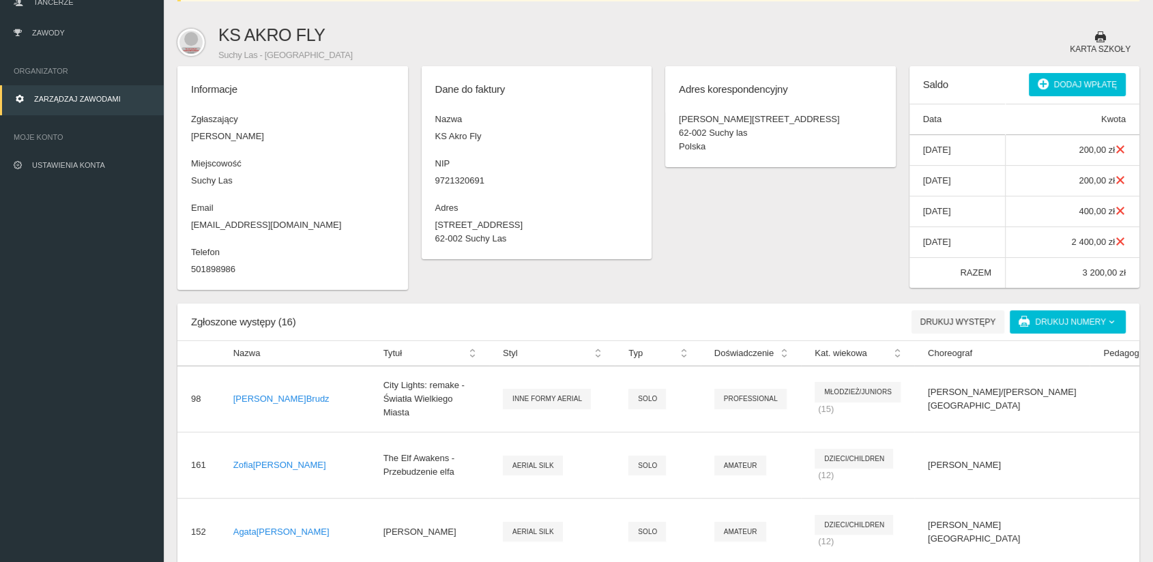
scroll to position [0, 0]
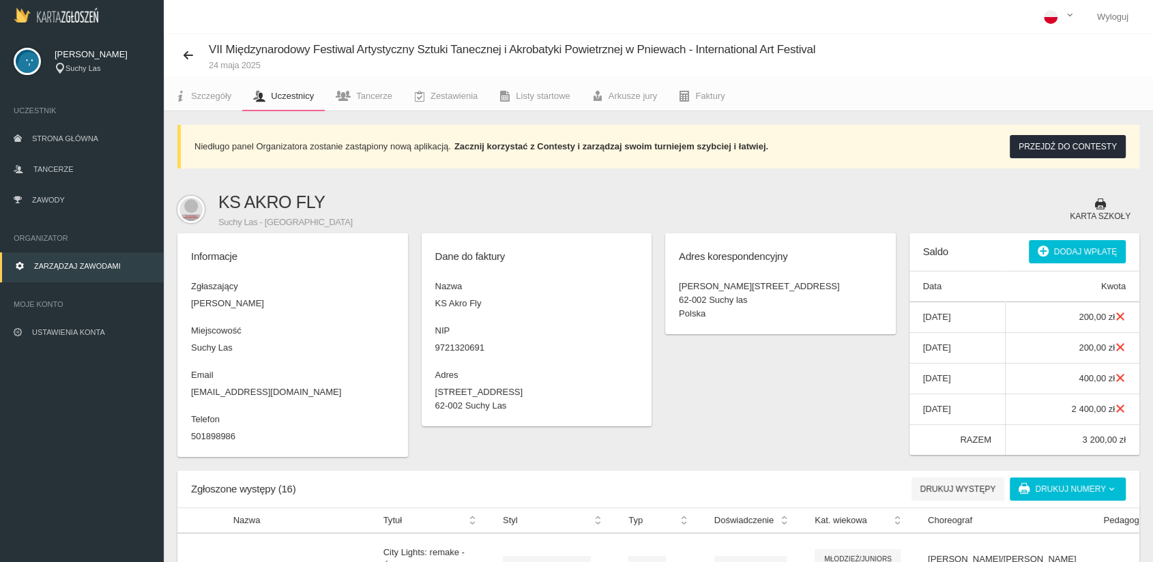
click at [73, 265] on span "Zarządzaj zawodami" at bounding box center [77, 266] width 87 height 8
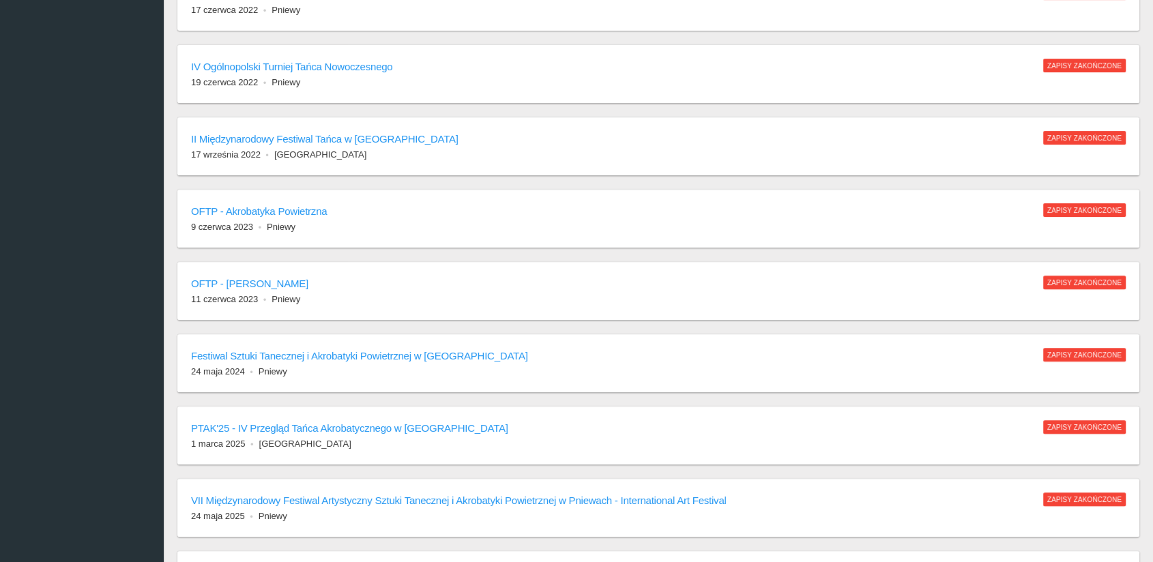
scroll to position [671, 0]
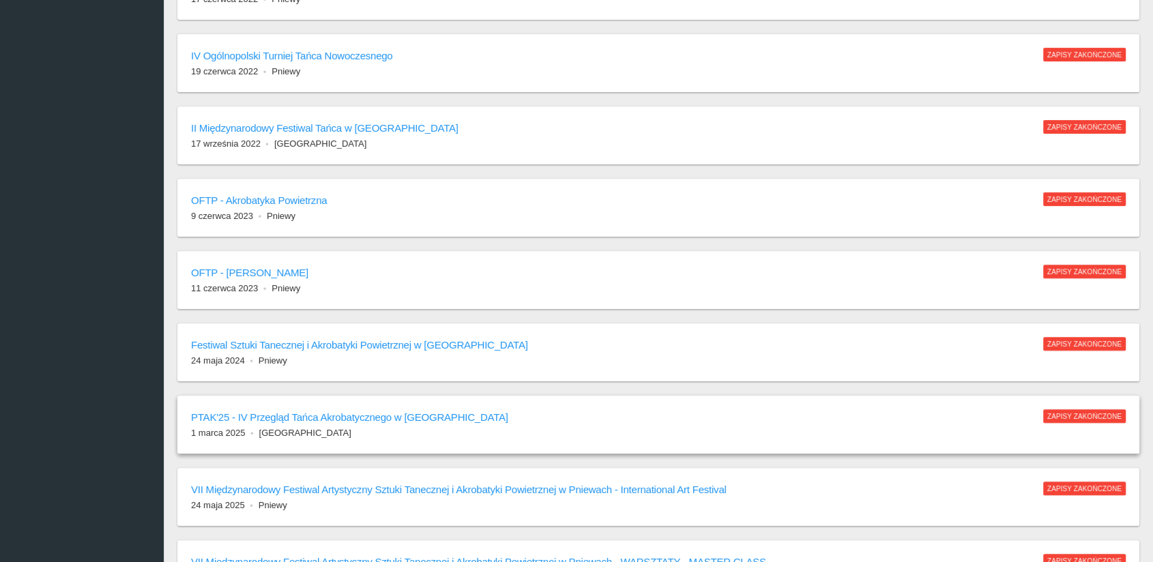
click at [348, 414] on h6 "PTAK'25 - IV Przegląd Tańca Akrobatycznego w [GEOGRAPHIC_DATA]" at bounding box center [610, 417] width 839 height 16
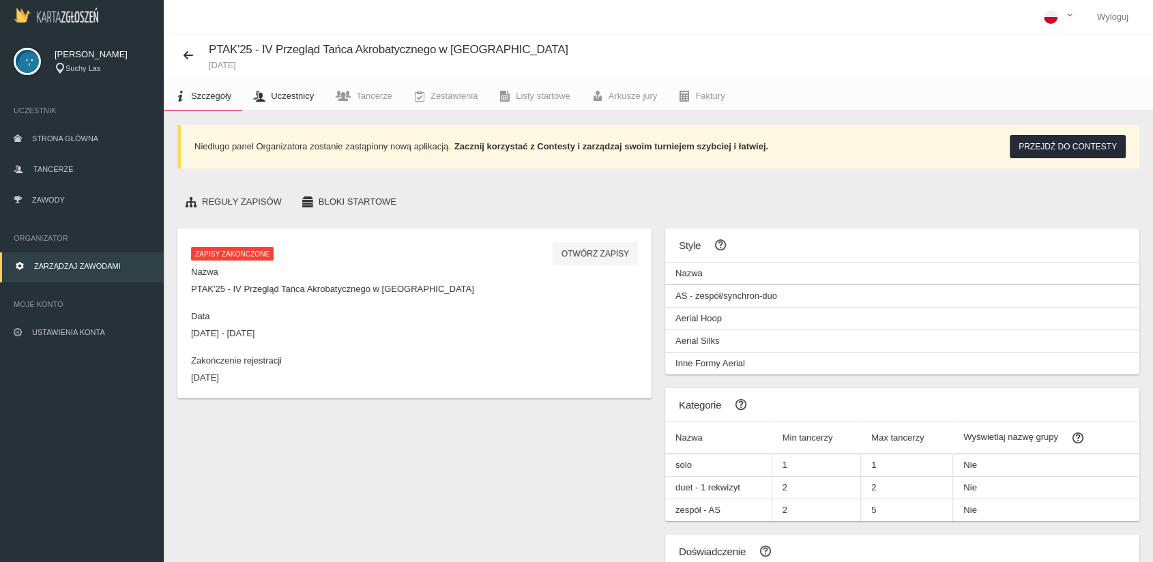
click at [295, 96] on span "Uczestnicy" at bounding box center [292, 96] width 43 height 10
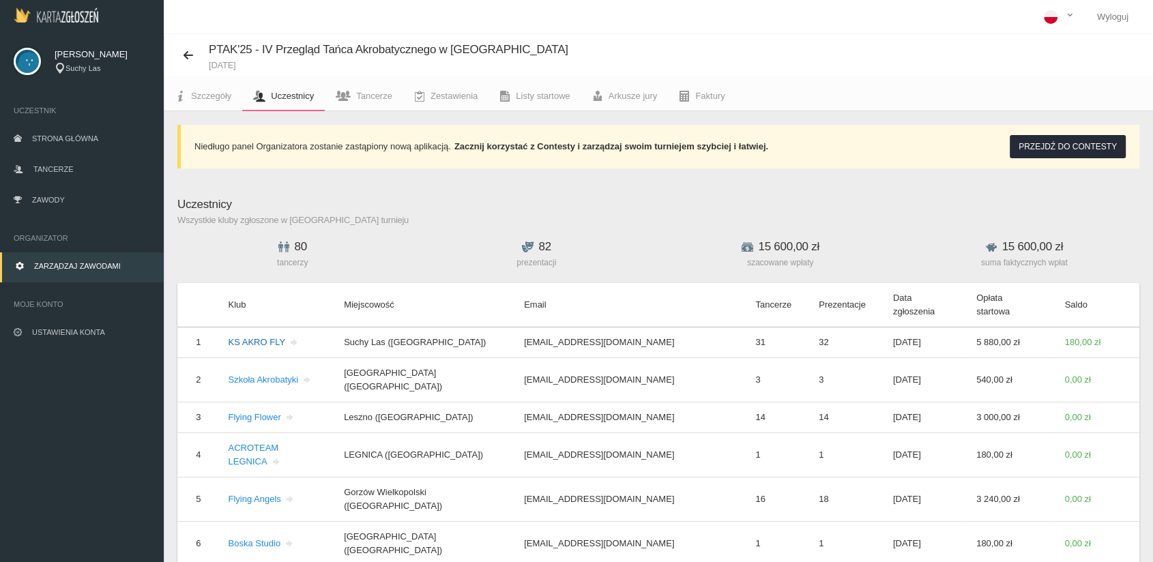
click at [252, 337] on link "KS AKRO FLY" at bounding box center [264, 342] width 72 height 10
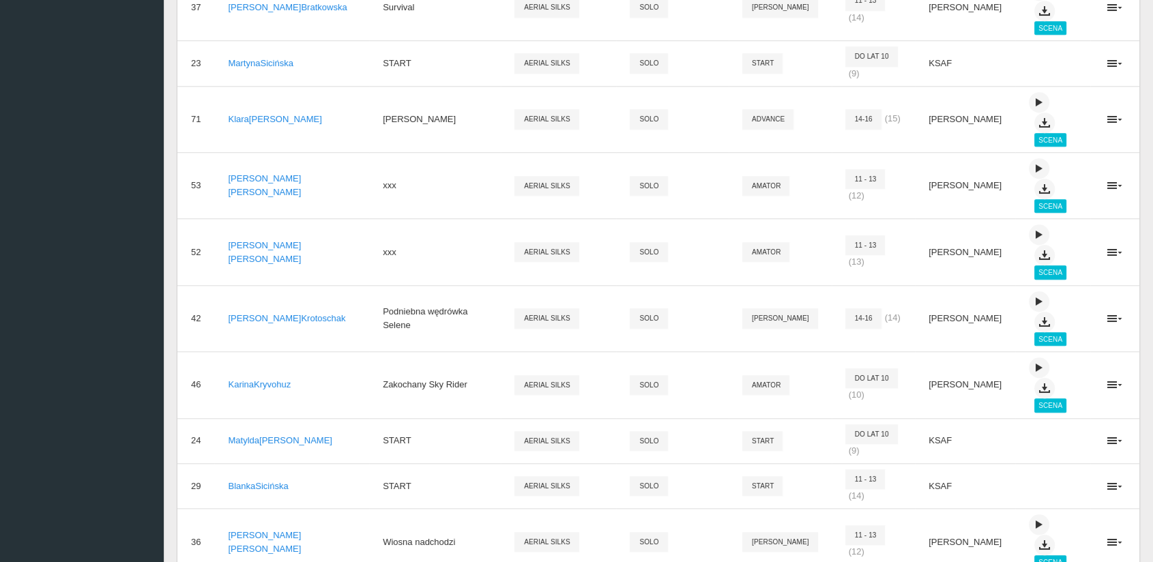
scroll to position [1185, 0]
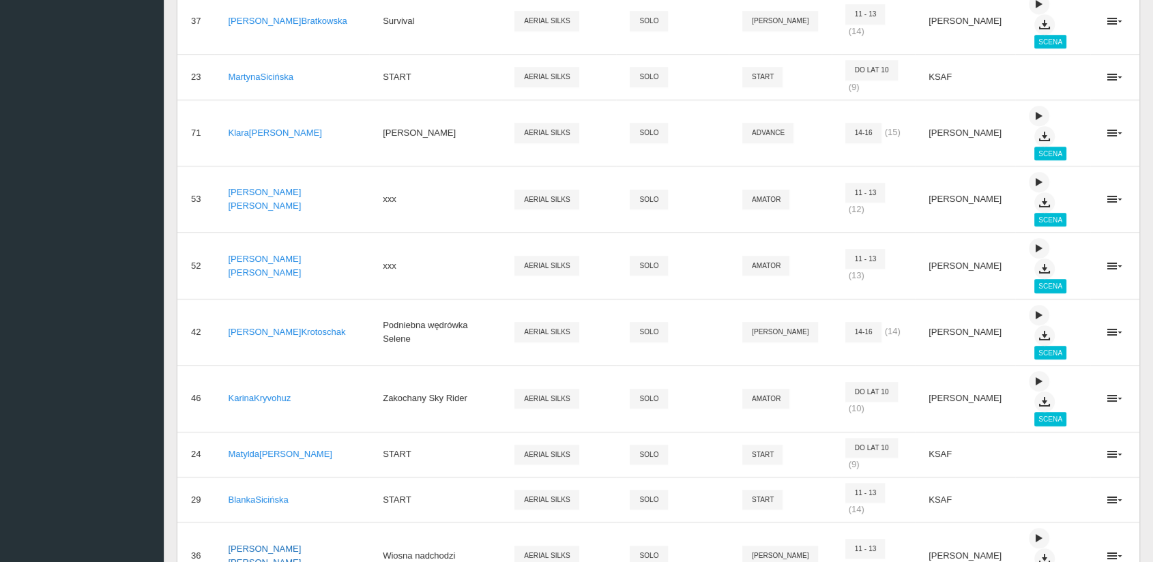
click at [264, 542] on p "[PERSON_NAME]" at bounding box center [292, 555] width 128 height 27
